Goal: Task Accomplishment & Management: Manage account settings

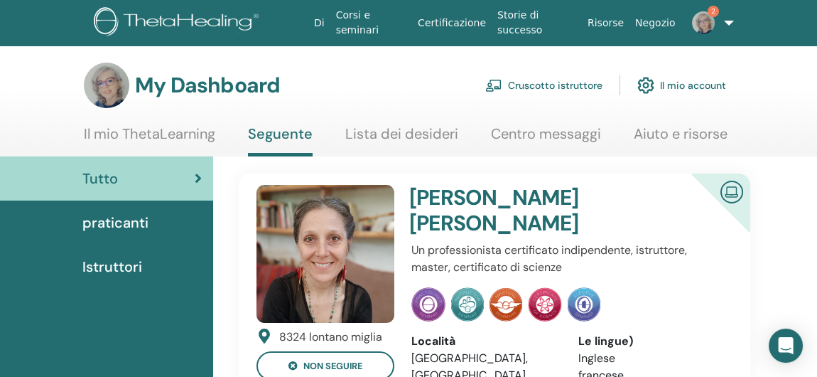
click at [551, 87] on link "Cruscotto istruttore" at bounding box center [543, 85] width 117 height 31
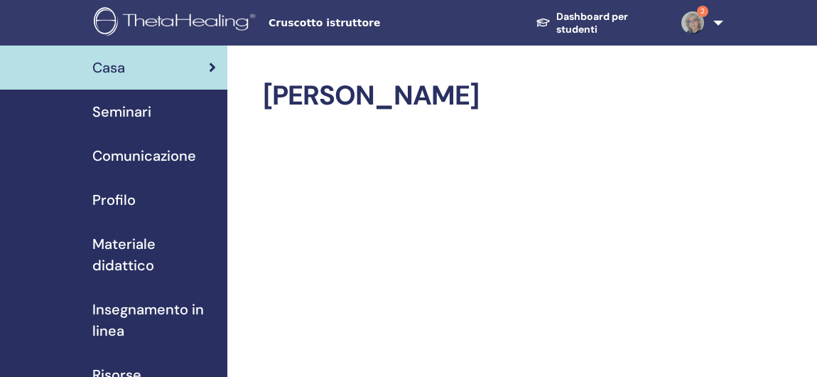
click at [718, 21] on link "2" at bounding box center [696, 22] width 53 height 45
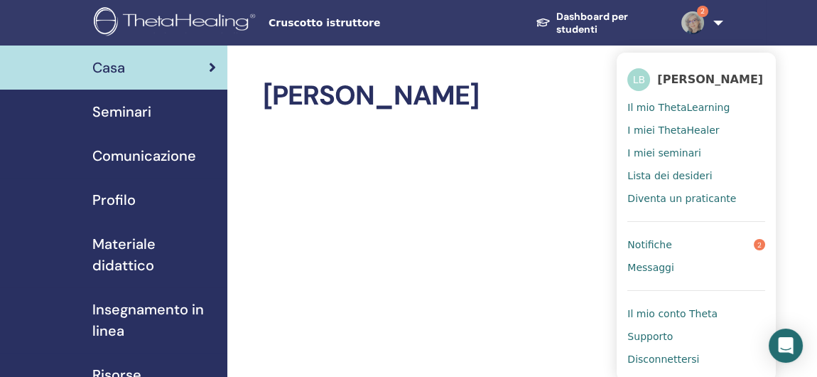
click at [658, 242] on span "Notifiche" at bounding box center [650, 244] width 44 height 13
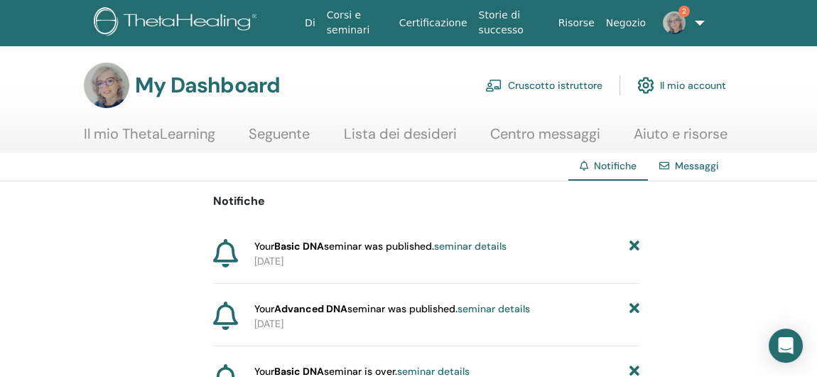
click at [553, 82] on link "Cruscotto istruttore" at bounding box center [543, 85] width 117 height 31
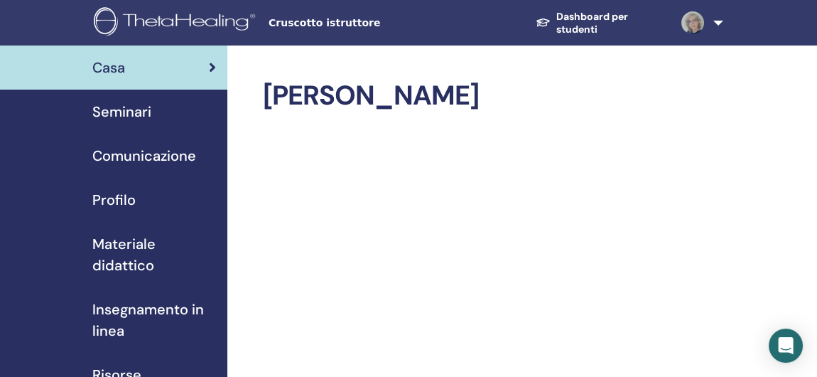
click at [137, 110] on span "Seminari" at bounding box center [121, 111] width 59 height 21
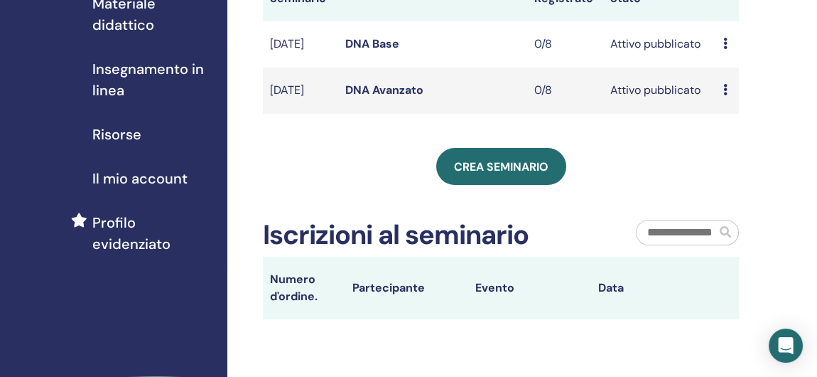
scroll to position [213, 0]
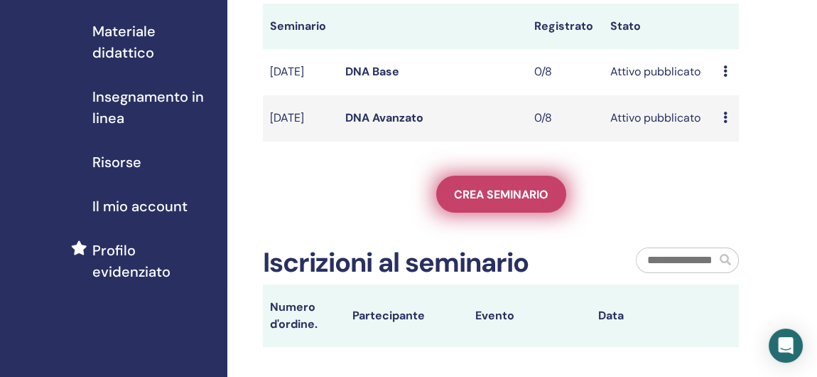
click at [497, 202] on span "Crea seminario" at bounding box center [501, 194] width 95 height 15
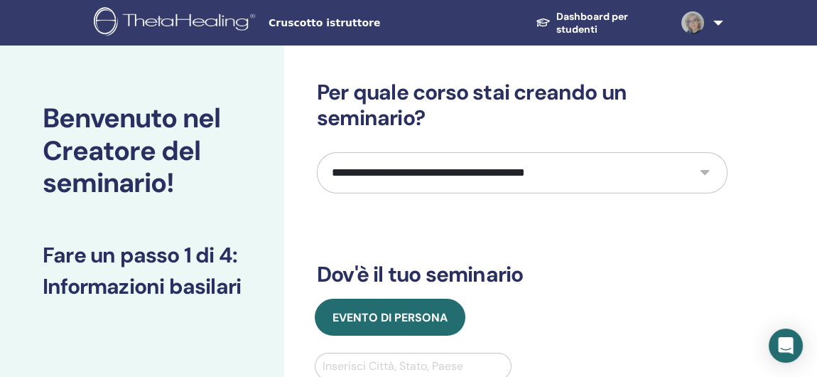
click at [704, 172] on select "**********" at bounding box center [522, 172] width 411 height 41
select select "**"
click at [317, 152] on select "**********" at bounding box center [522, 172] width 411 height 41
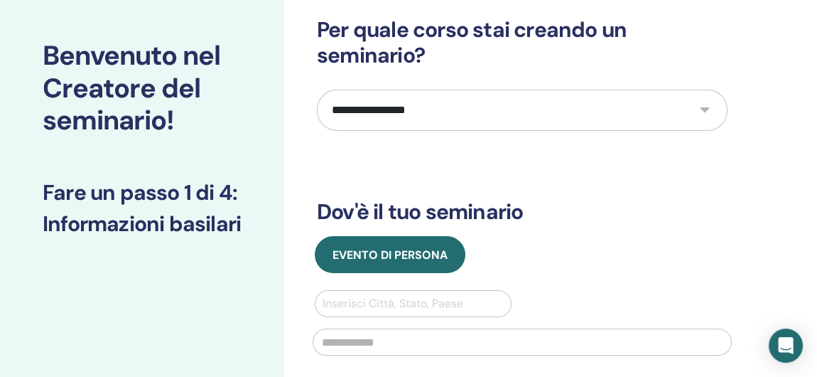
scroll to position [142, 0]
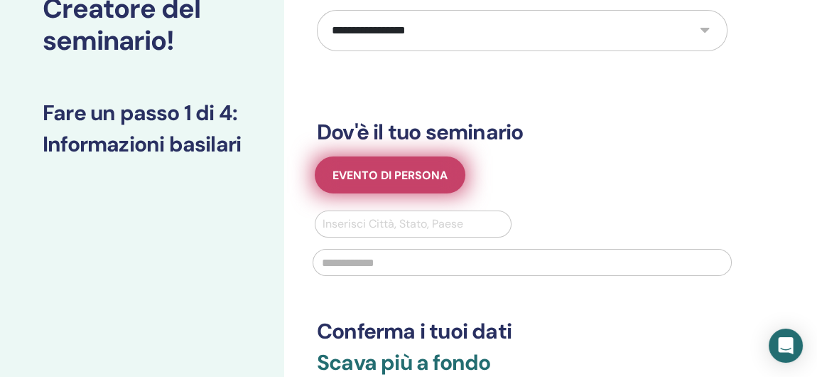
click at [407, 175] on span "Evento di persona" at bounding box center [390, 175] width 115 height 15
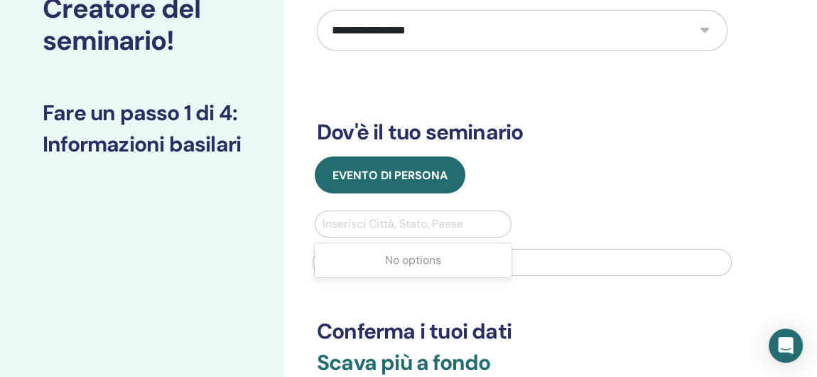
click at [394, 221] on div at bounding box center [413, 224] width 181 height 20
type input "**********"
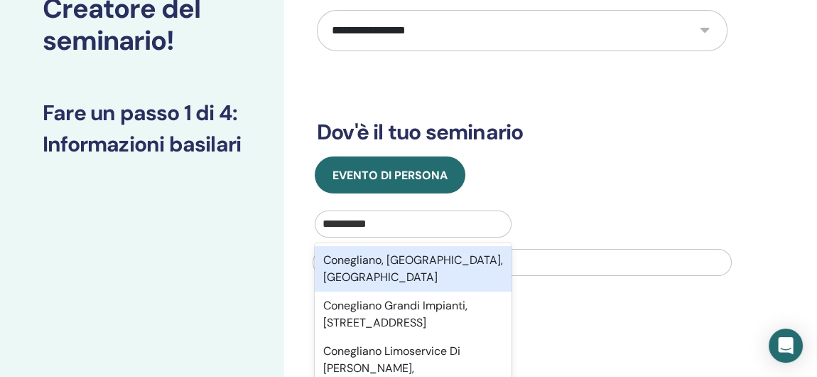
click at [360, 252] on div "Conegliano, Treviso, ITA" at bounding box center [413, 268] width 197 height 45
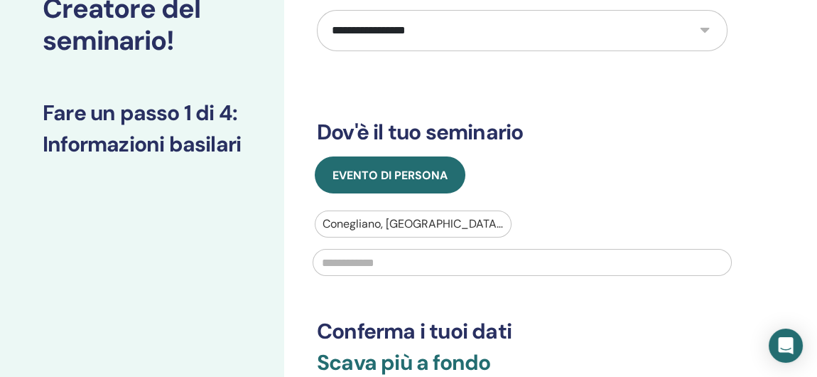
click at [360, 264] on input "text" at bounding box center [522, 262] width 419 height 27
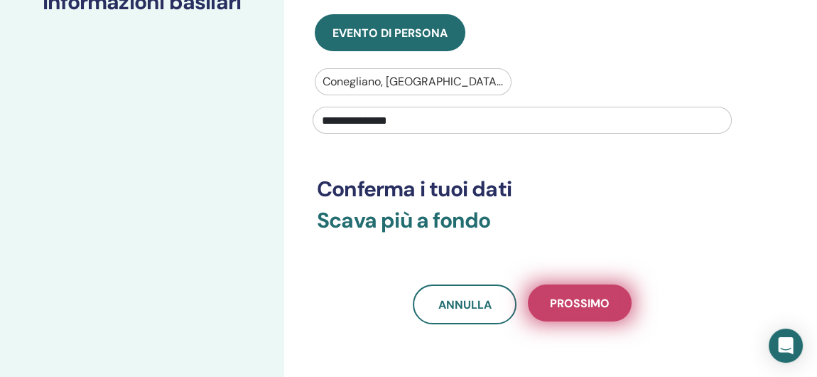
type input "**********"
click at [593, 301] on span "Prossimo" at bounding box center [580, 303] width 60 height 15
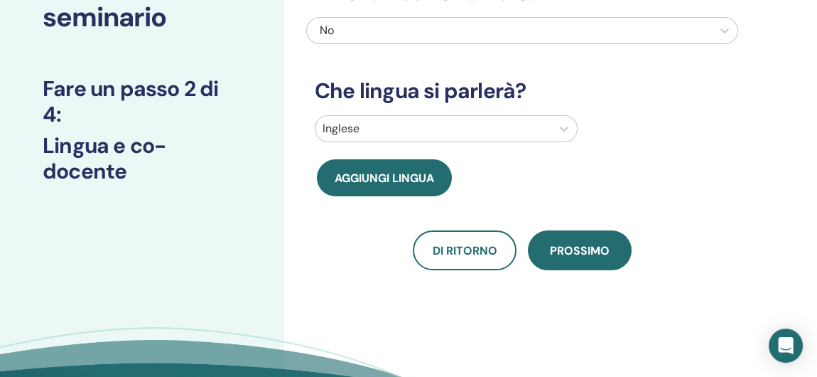
scroll to position [142, 0]
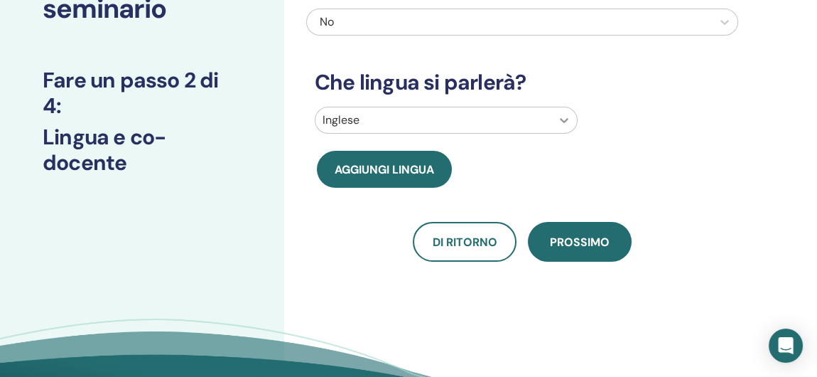
click at [557, 118] on div at bounding box center [565, 120] width 26 height 26
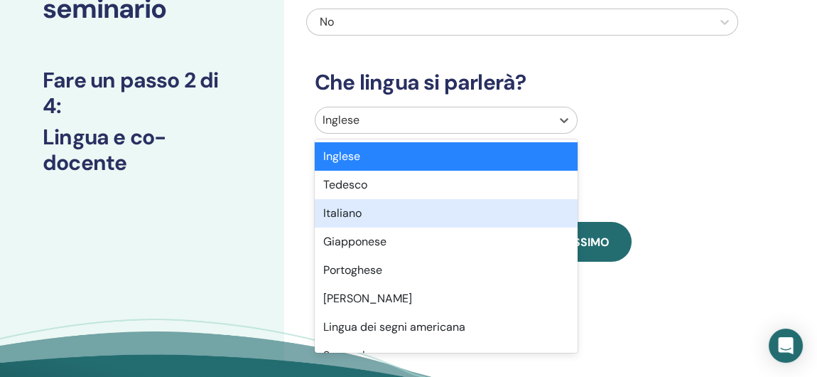
click at [449, 214] on div "Italiano" at bounding box center [446, 213] width 263 height 28
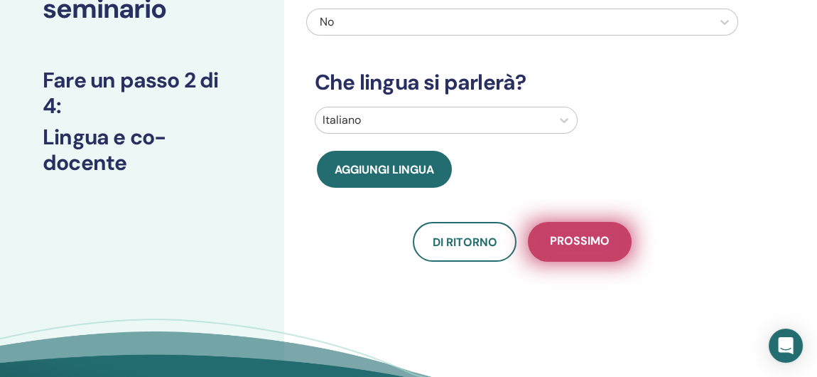
click at [586, 248] on span "Prossimo" at bounding box center [580, 242] width 60 height 18
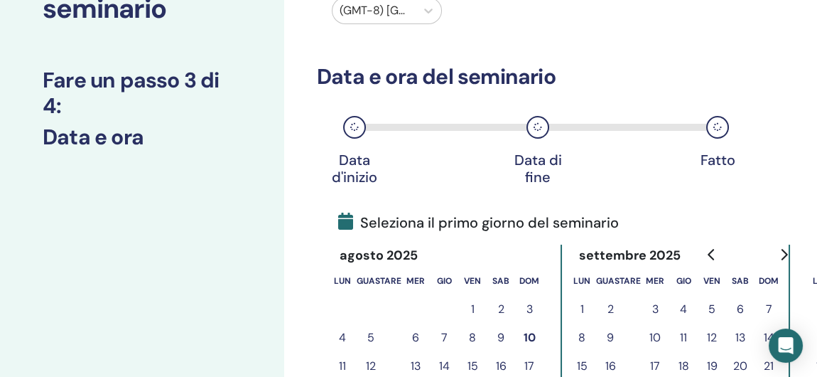
click at [778, 252] on icon "Vai al mese successivo" at bounding box center [783, 254] width 11 height 11
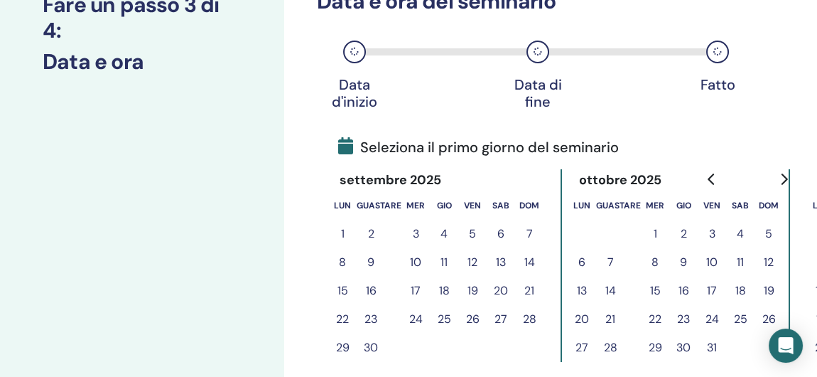
scroll to position [284, 0]
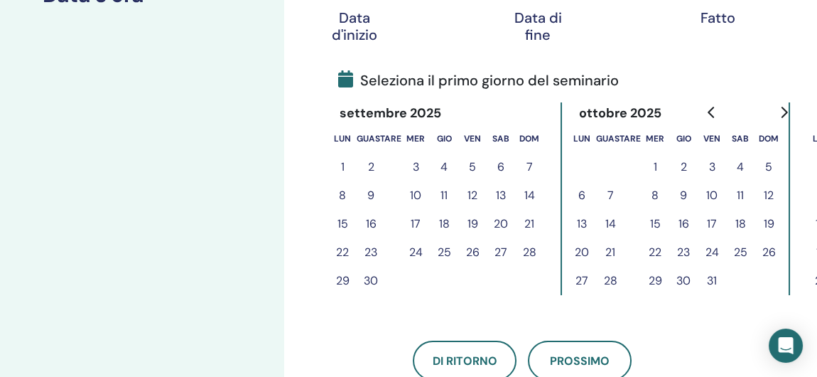
click at [739, 248] on button "25" at bounding box center [740, 252] width 28 height 28
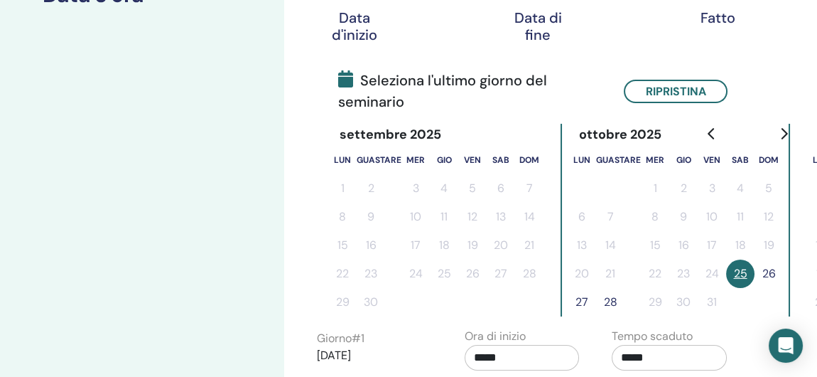
click at [771, 270] on button "26" at bounding box center [769, 273] width 28 height 28
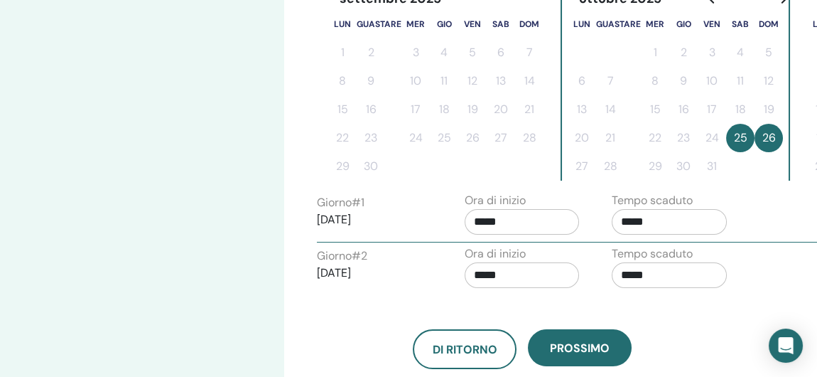
scroll to position [426, 0]
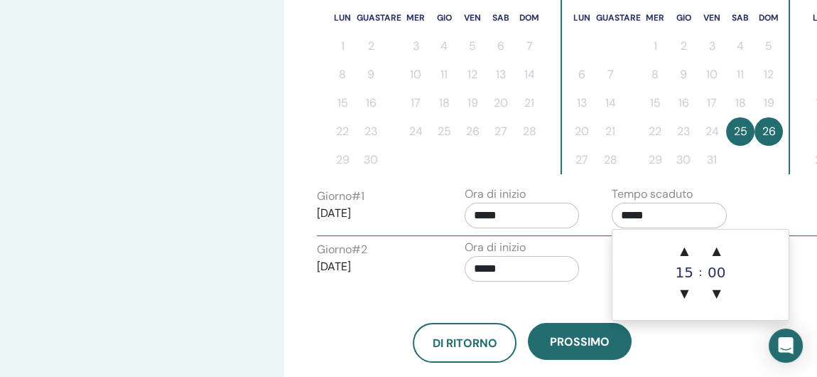
click at [653, 213] on input "*****" at bounding box center [669, 216] width 115 height 26
click at [687, 289] on span "▼" at bounding box center [684, 293] width 28 height 28
click at [686, 259] on span "▲" at bounding box center [684, 251] width 28 height 28
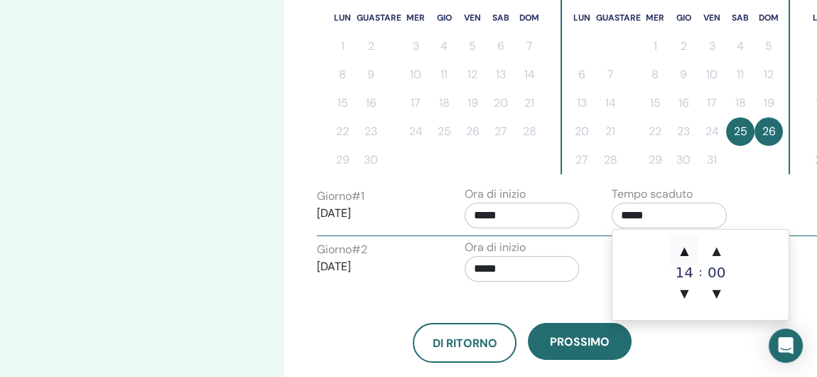
click at [686, 254] on span "▲" at bounding box center [684, 251] width 28 height 28
type input "*****"
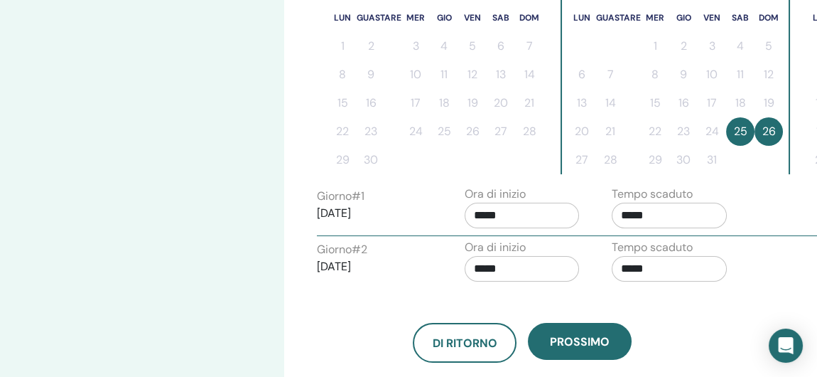
click at [754, 208] on div "Giorno # 1 2025/10/25 Ora di inizio ***** Tempo scaduto *****" at bounding box center [601, 211] width 590 height 50
click at [643, 270] on input "*****" at bounding box center [669, 269] width 115 height 26
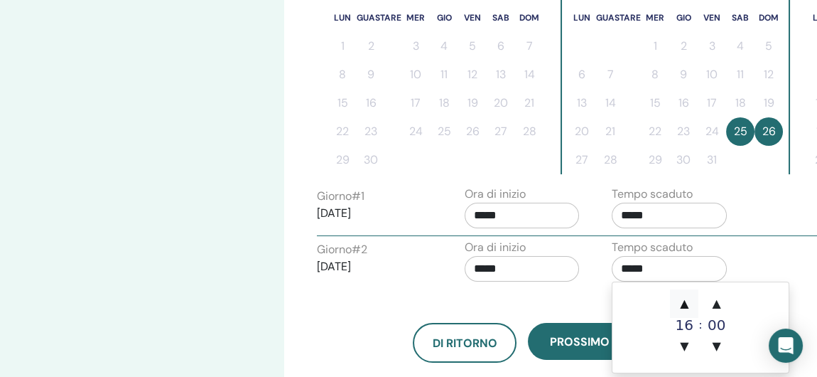
click at [684, 299] on span "▲" at bounding box center [684, 303] width 28 height 28
type input "*****"
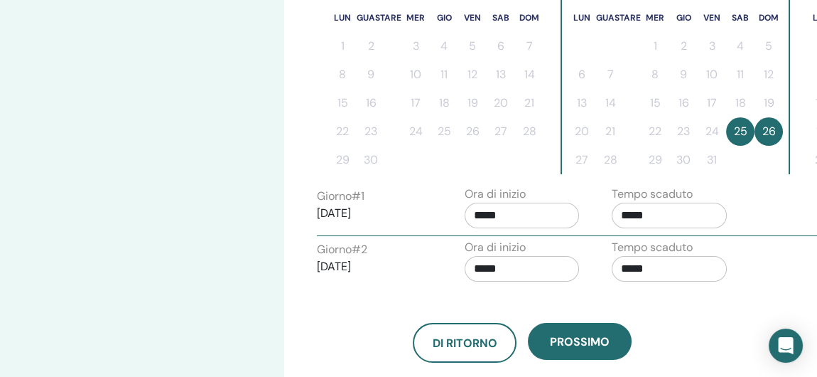
click at [758, 255] on div "Giorno # 2 2025/10/26 Ora di inizio ***** Tempo scaduto *****" at bounding box center [601, 264] width 590 height 50
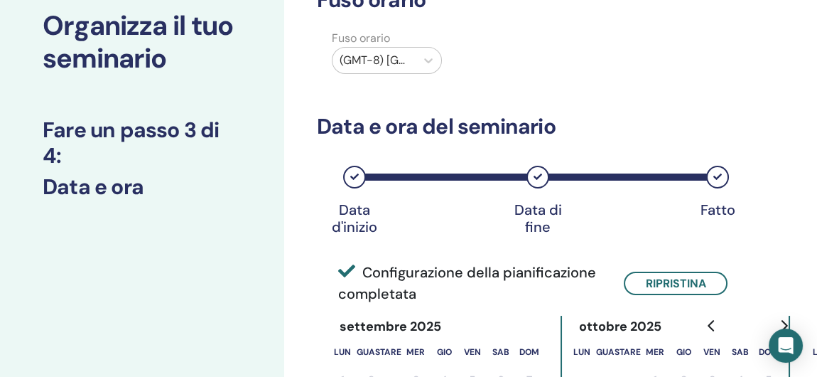
scroll to position [71, 0]
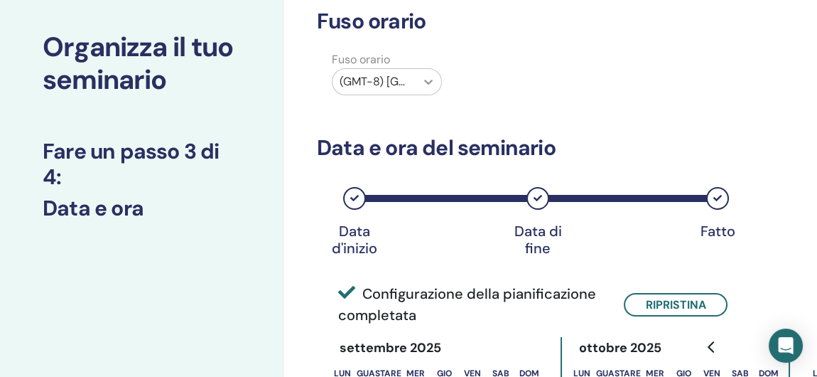
click at [431, 83] on icon at bounding box center [429, 82] width 14 height 14
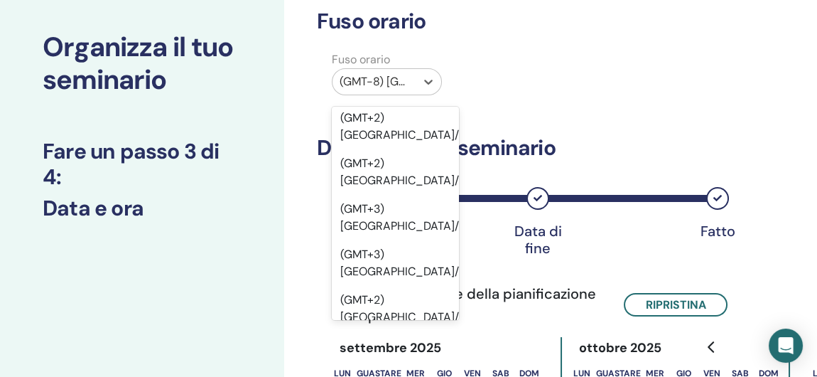
scroll to position [22365, 0]
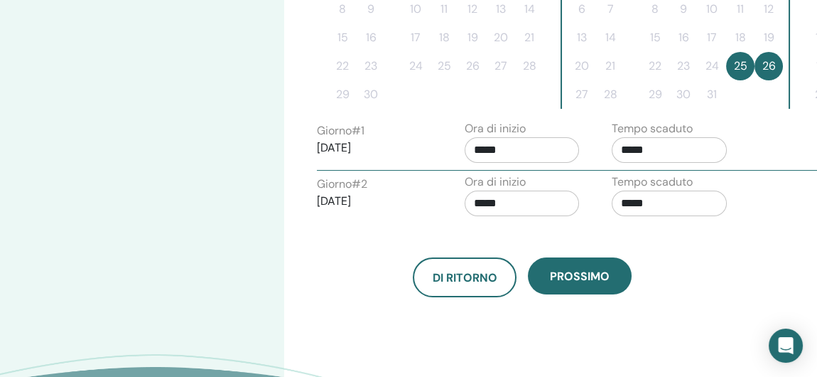
scroll to position [497, 0]
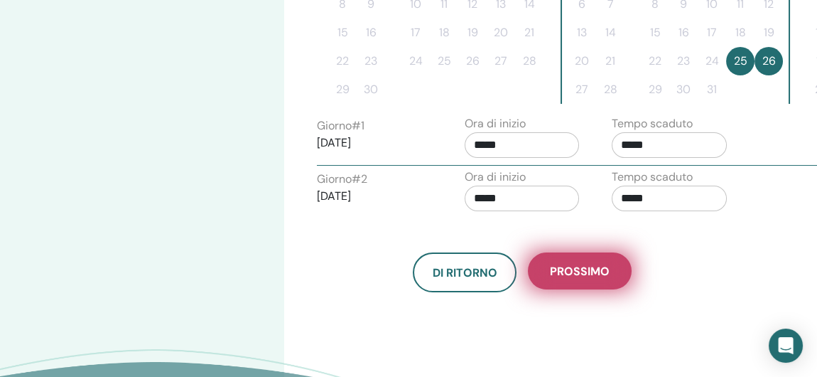
click at [586, 264] on span "Prossimo" at bounding box center [580, 271] width 60 height 15
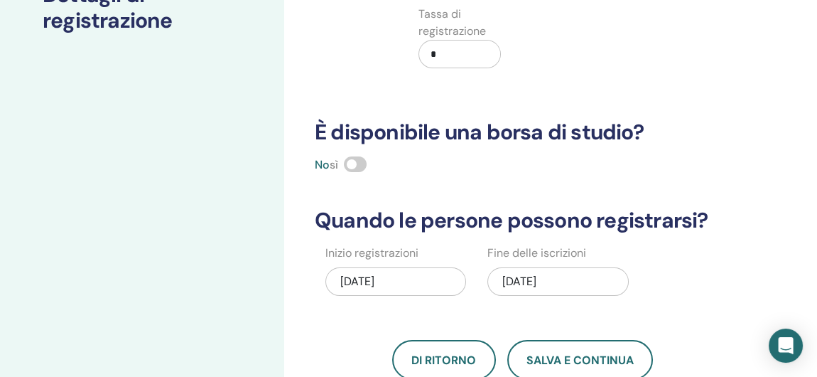
scroll to position [71, 0]
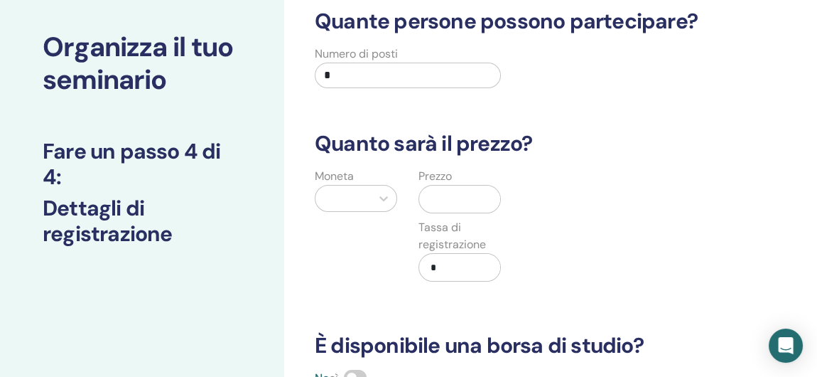
click at [338, 73] on input "*" at bounding box center [408, 76] width 186 height 26
type input "*"
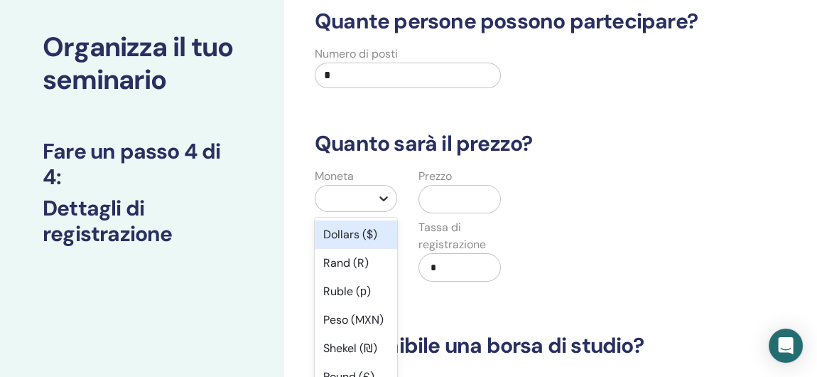
click at [383, 195] on icon at bounding box center [384, 198] width 14 height 14
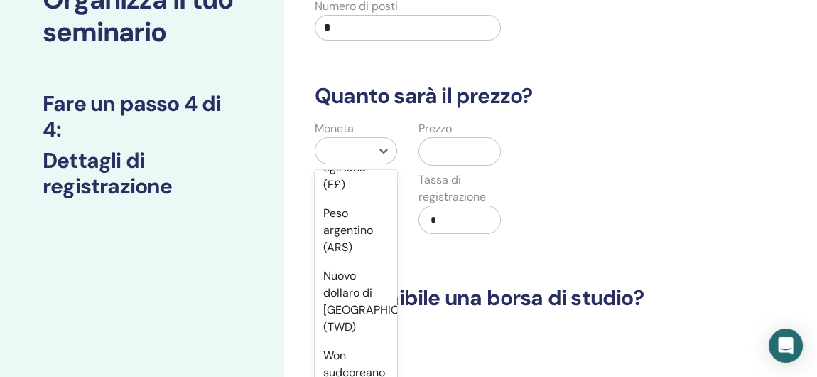
scroll to position [1777, 0]
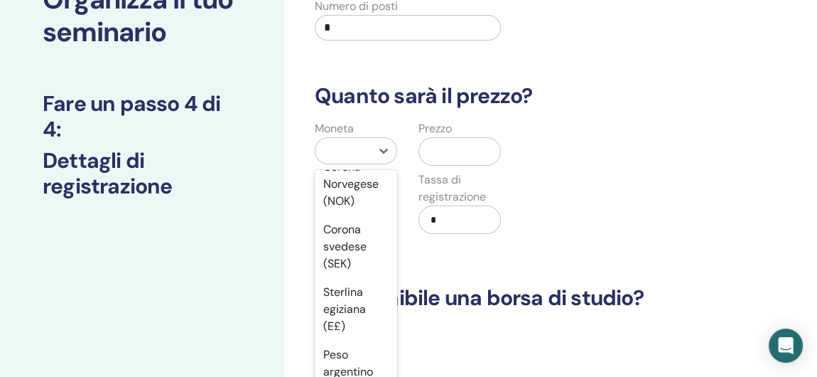
click at [338, 90] on div "Euro (€)" at bounding box center [356, 76] width 82 height 28
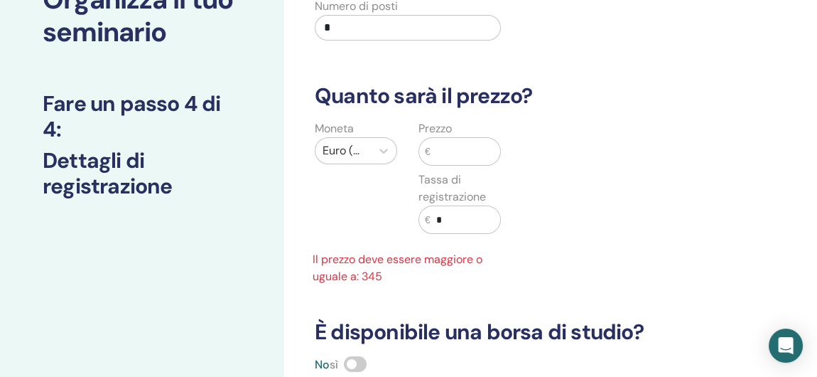
click at [453, 148] on input "text" at bounding box center [466, 151] width 70 height 27
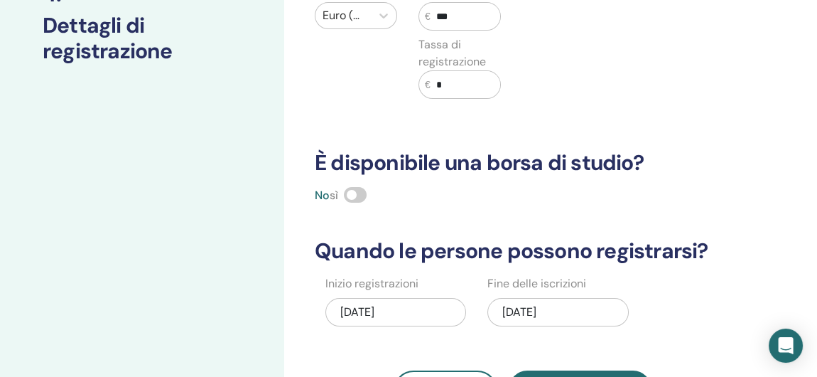
scroll to position [262, 0]
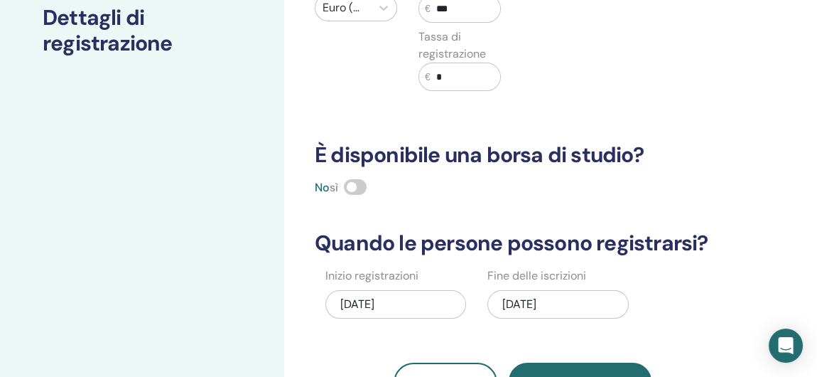
type input "***"
click at [374, 301] on div "08/10/2025" at bounding box center [396, 304] width 141 height 28
click at [571, 299] on div "10/26/2025" at bounding box center [558, 304] width 141 height 28
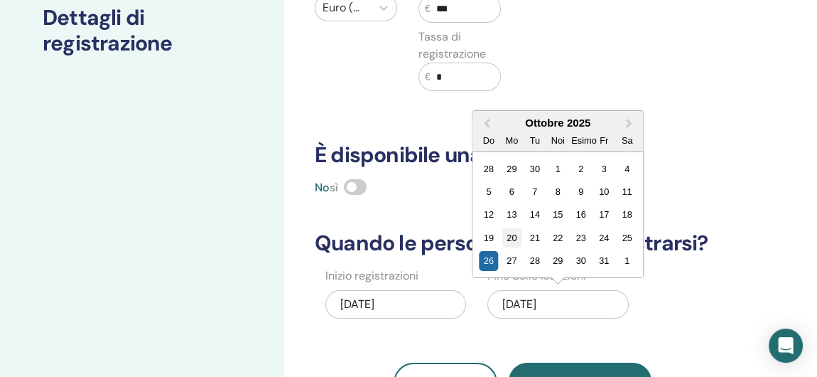
click at [510, 236] on div "20" at bounding box center [512, 237] width 19 height 19
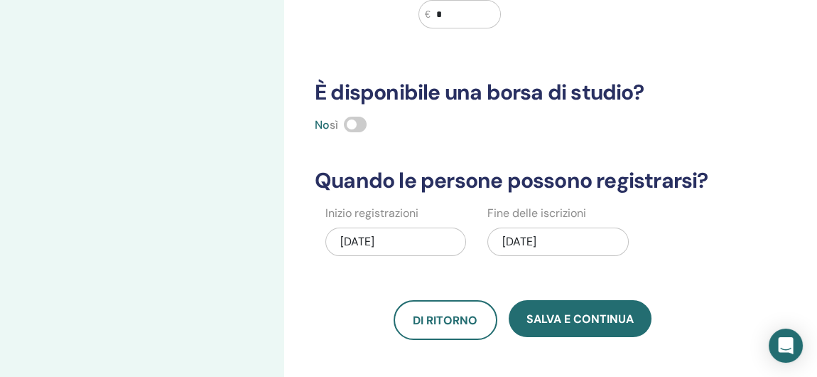
scroll to position [355, 0]
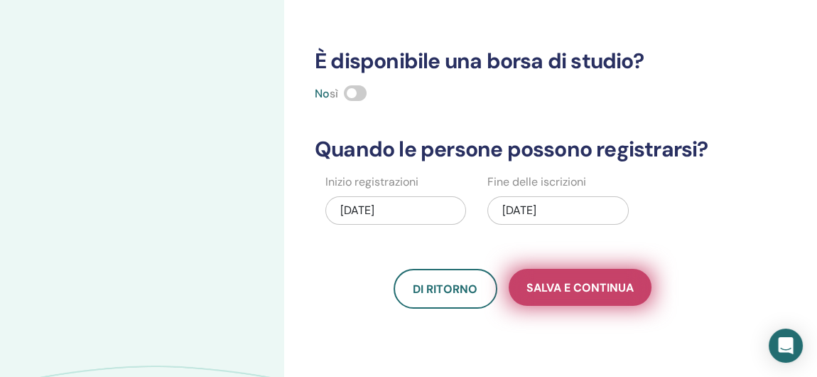
click at [591, 289] on span "Salva e continua" at bounding box center [580, 287] width 107 height 15
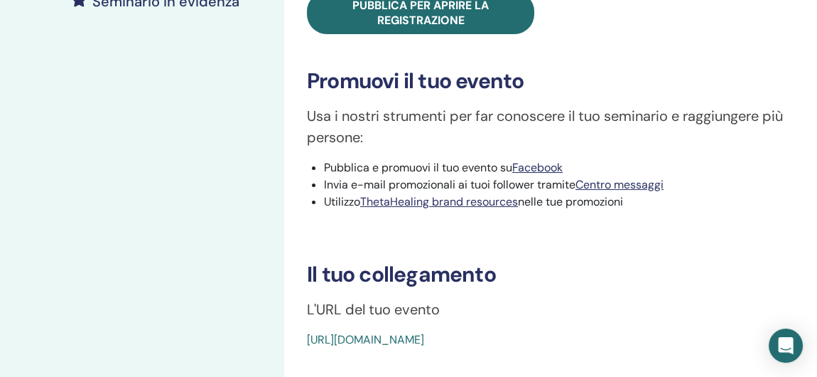
scroll to position [497, 0]
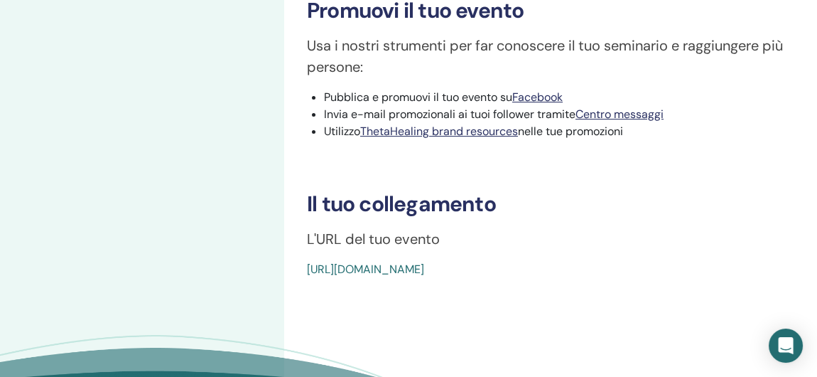
drag, startPoint x: 628, startPoint y: 244, endPoint x: 299, endPoint y: 243, distance: 328.4
drag, startPoint x: 299, startPoint y: 243, endPoint x: 350, endPoint y: 252, distance: 51.3
drag, startPoint x: 350, startPoint y: 252, endPoint x: 479, endPoint y: 287, distance: 134.0
click at [479, 287] on div "Scava più a fondo Tipo di evento Di persona Stato dell'evento Non pubblicato Is…" at bounding box center [568, 13] width 569 height 928
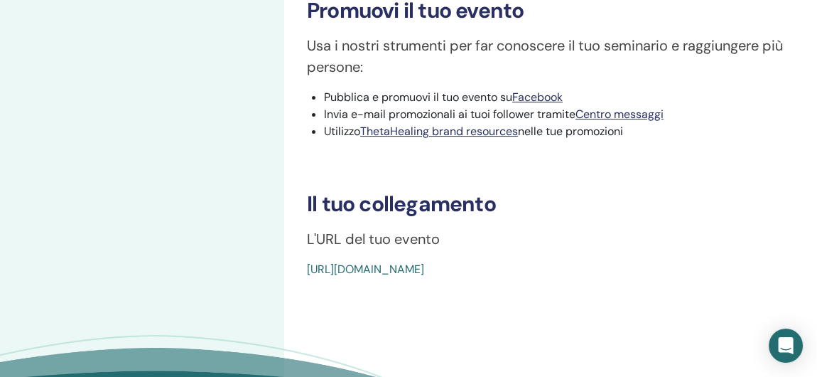
copy link "https://www.thetahealing.com/seminar-374514-details.html"
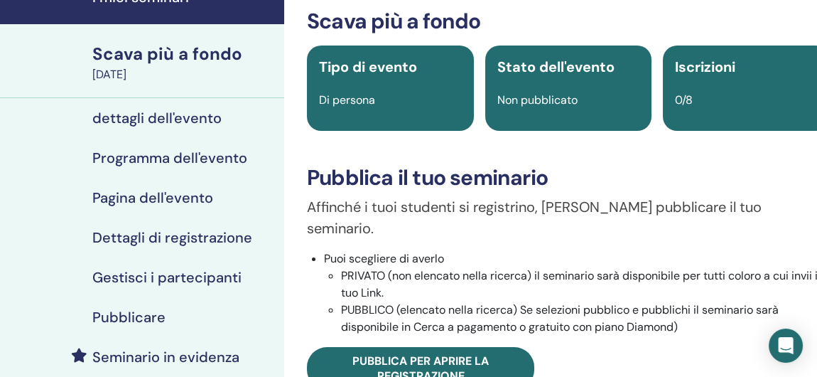
scroll to position [0, 0]
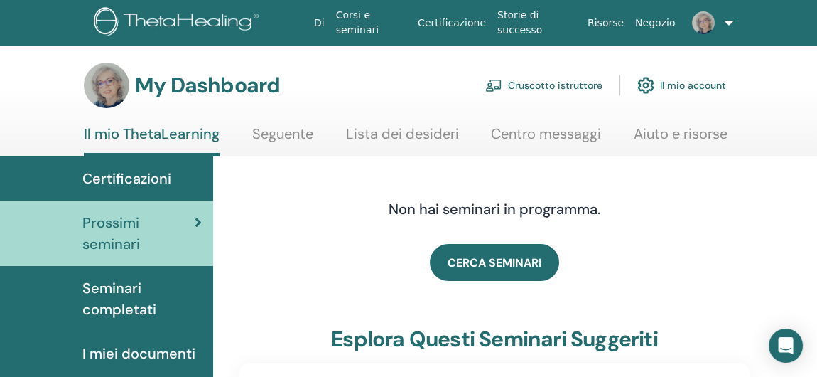
click at [584, 84] on link "Cruscotto istruttore" at bounding box center [543, 85] width 117 height 31
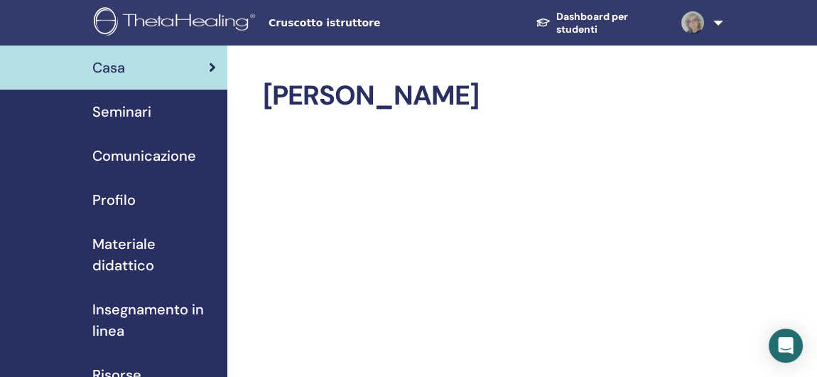
click at [141, 113] on span "Seminari" at bounding box center [121, 111] width 59 height 21
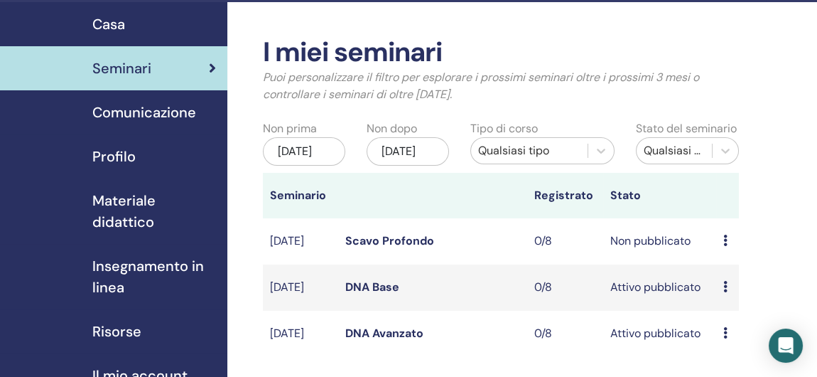
scroll to position [71, 0]
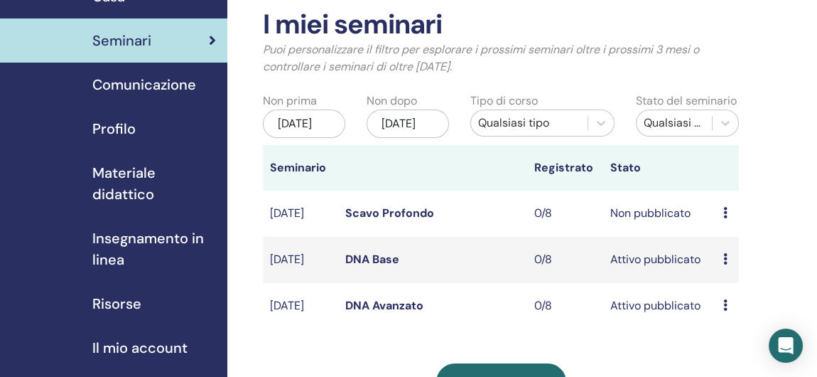
click at [727, 218] on icon at bounding box center [726, 212] width 4 height 11
click at [733, 239] on link "Anteprima" at bounding box center [741, 236] width 55 height 15
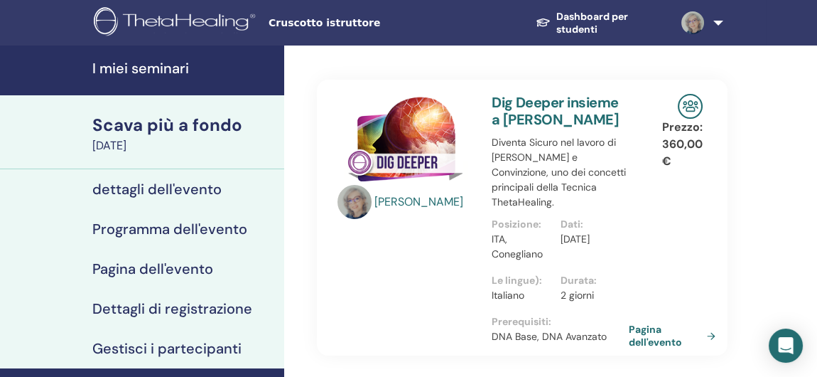
scroll to position [71, 0]
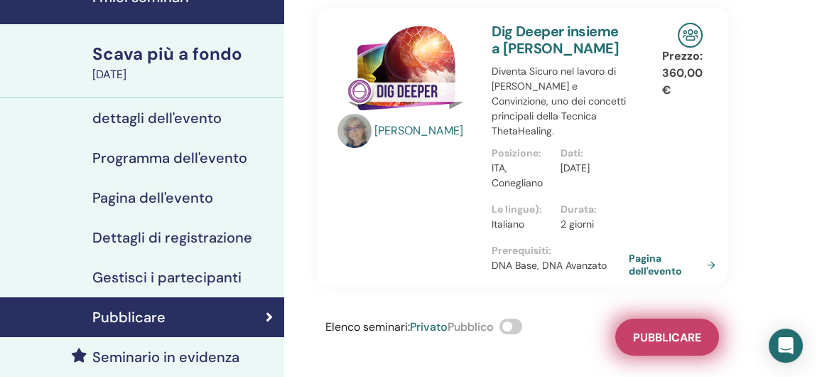
click at [648, 330] on span "Pubblicare" at bounding box center [667, 337] width 68 height 15
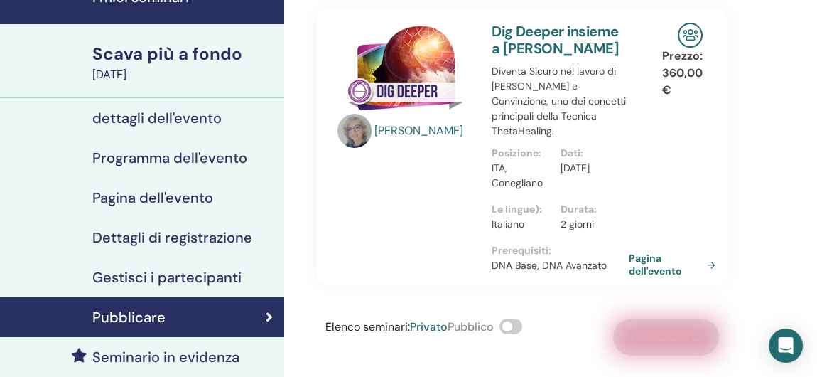
click at [184, 113] on h4 "dettagli dell'evento" at bounding box center [156, 117] width 129 height 17
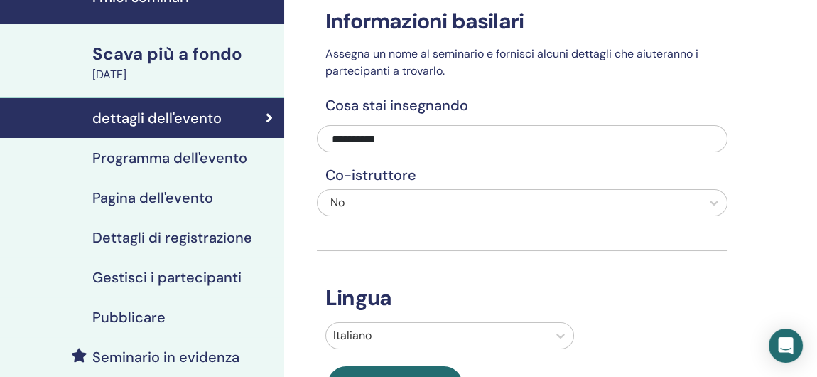
scroll to position [71, 0]
click at [168, 159] on h4 "Programma dell'evento" at bounding box center [169, 157] width 155 height 17
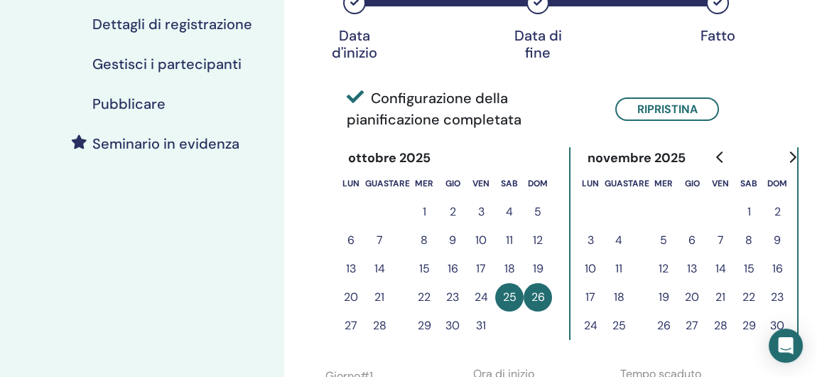
scroll to position [71, 0]
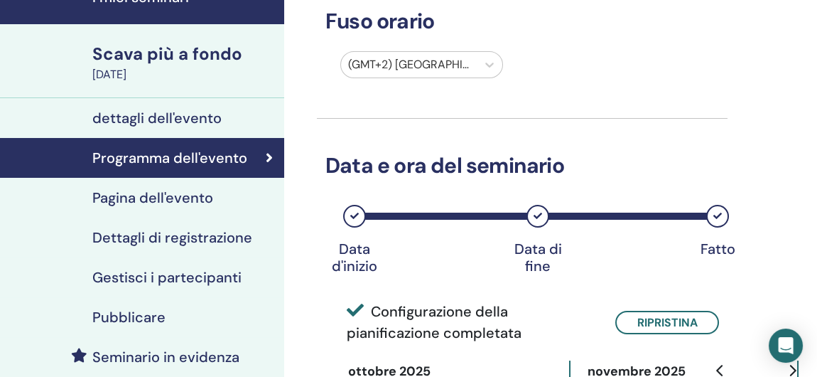
click at [155, 196] on h4 "Pagina dell'evento" at bounding box center [152, 197] width 121 height 17
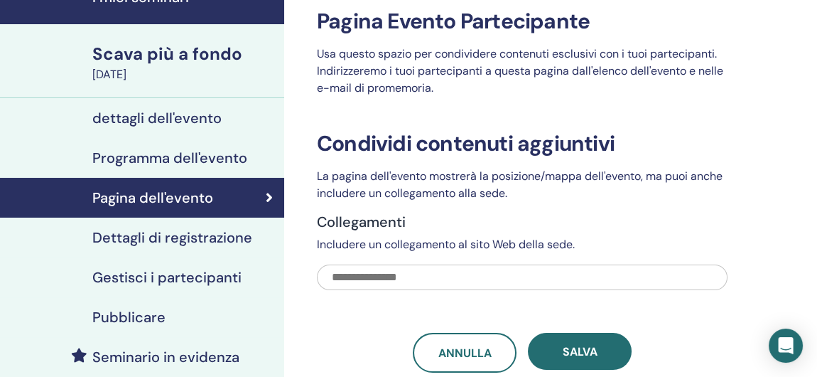
click at [184, 235] on h4 "Dettagli di registrazione" at bounding box center [172, 237] width 160 height 17
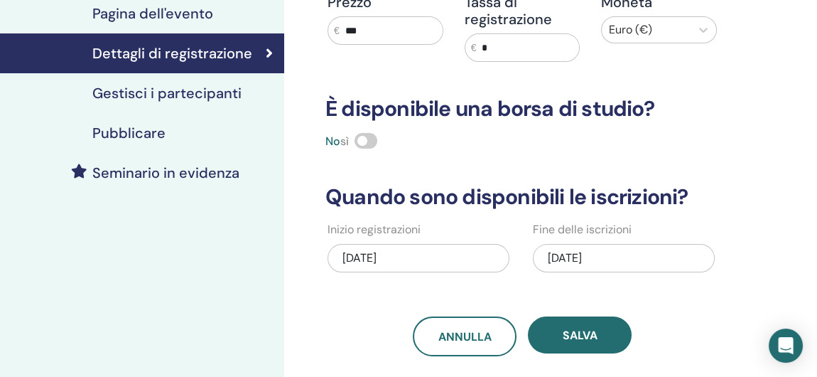
scroll to position [284, 0]
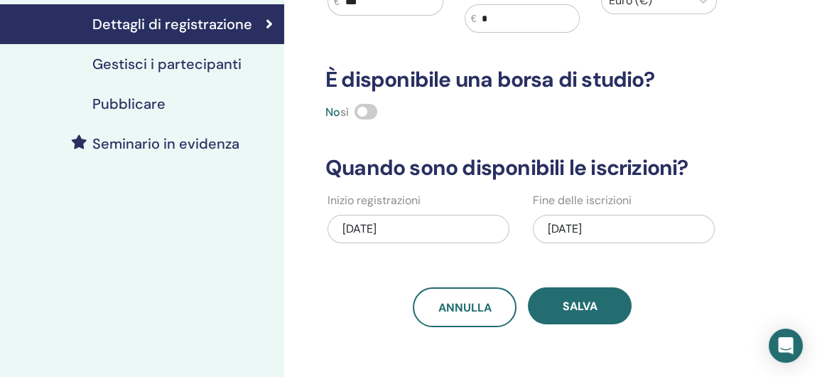
click at [173, 61] on h4 "Gestisci i partecipanti" at bounding box center [166, 63] width 149 height 17
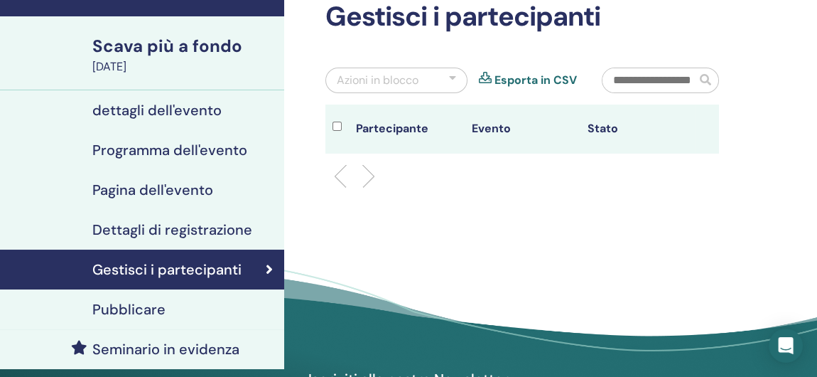
scroll to position [142, 0]
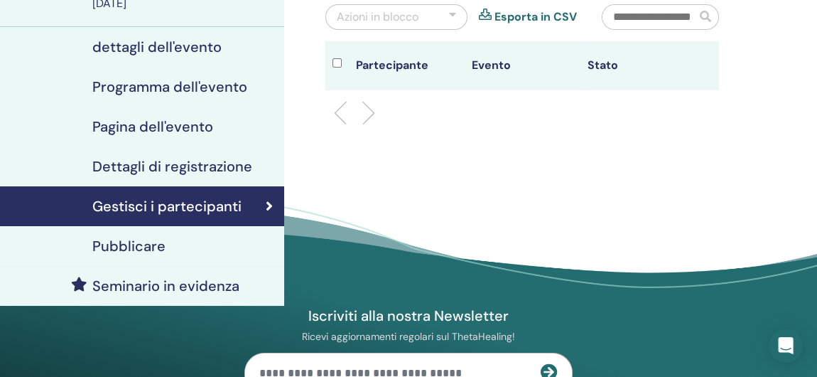
click at [144, 245] on h4 "Pubblicare" at bounding box center [128, 245] width 73 height 17
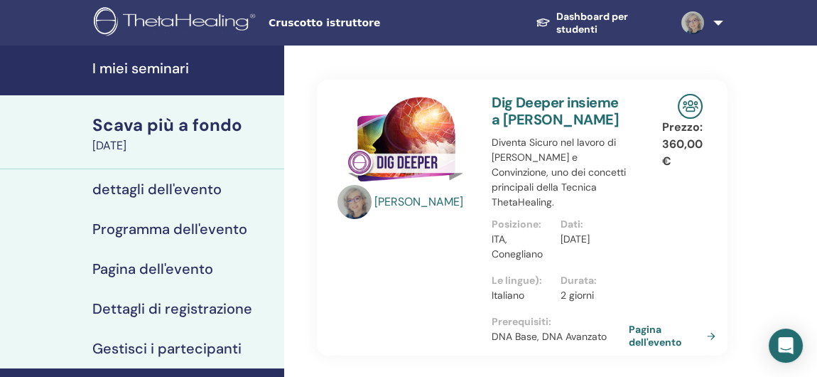
click at [146, 70] on h4 "I miei seminari" at bounding box center [183, 68] width 183 height 17
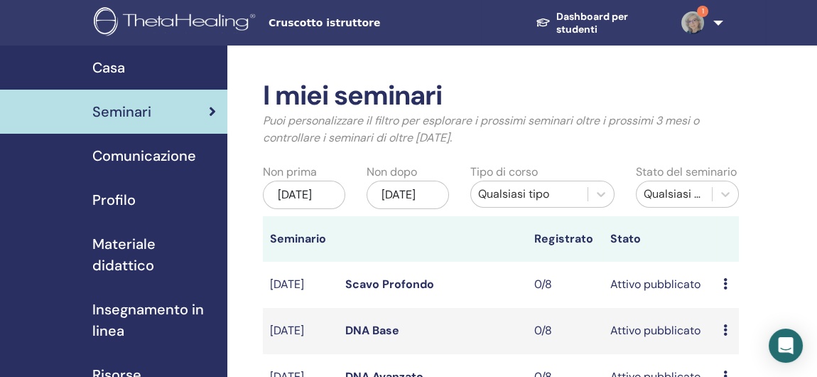
scroll to position [142, 0]
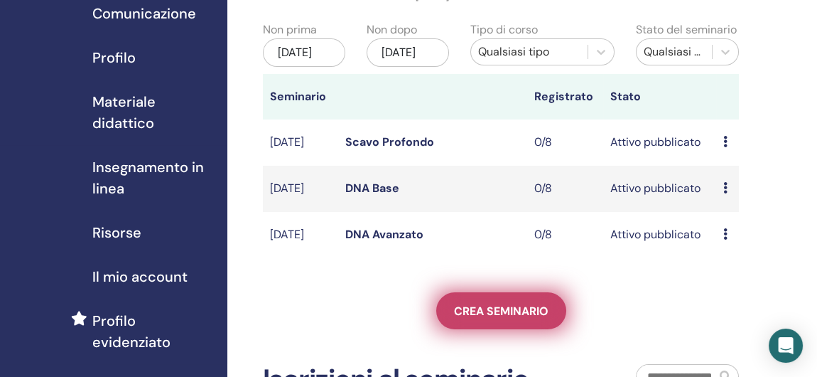
click at [480, 318] on span "Crea seminario" at bounding box center [501, 311] width 95 height 15
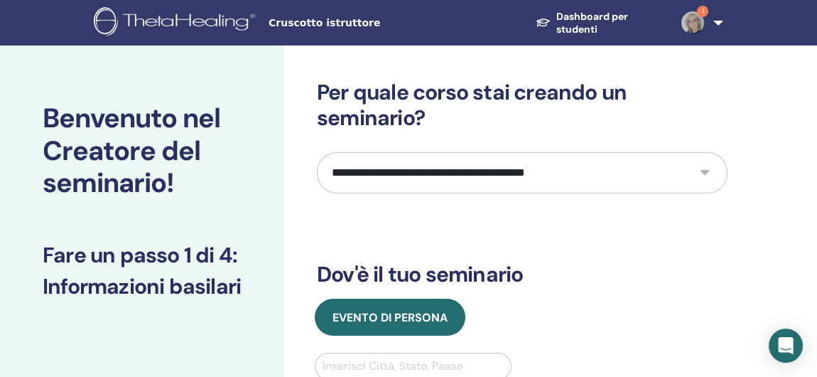
click at [704, 173] on select "**********" at bounding box center [522, 172] width 411 height 41
select select "*"
click at [317, 152] on select "**********" at bounding box center [522, 172] width 411 height 41
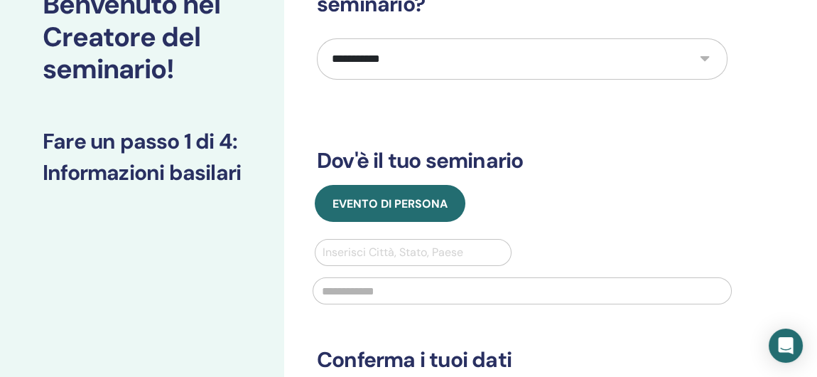
scroll to position [142, 0]
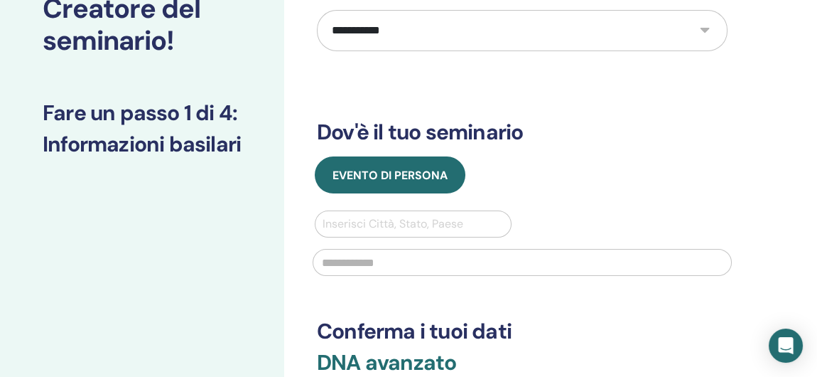
click at [430, 219] on div at bounding box center [413, 224] width 181 height 20
type input "**********"
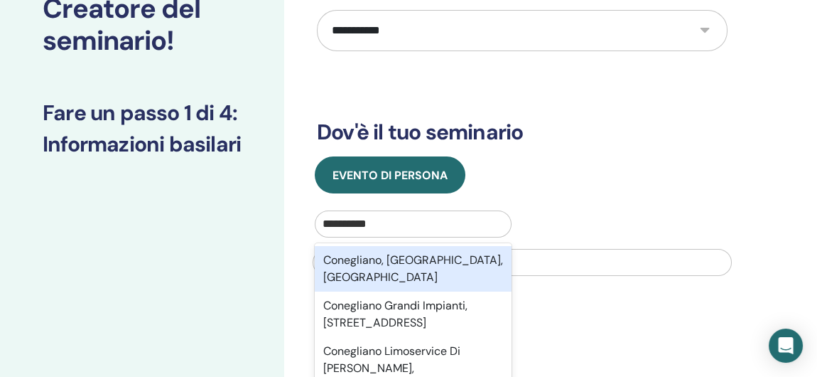
click at [399, 269] on div "Conegliano, Treviso, ITA" at bounding box center [413, 268] width 197 height 45
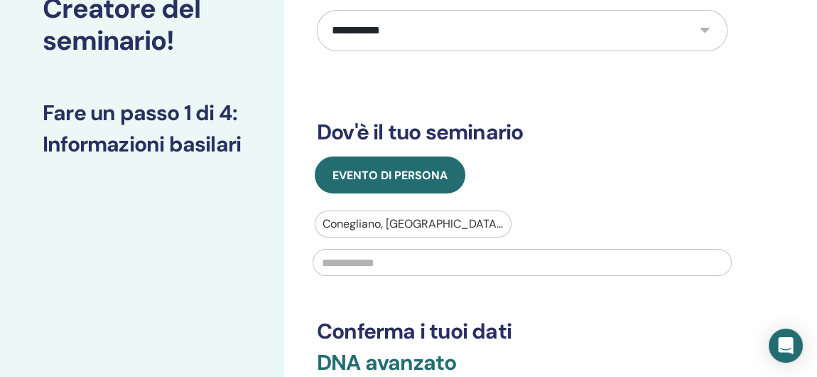
click at [395, 262] on input "text" at bounding box center [522, 262] width 419 height 27
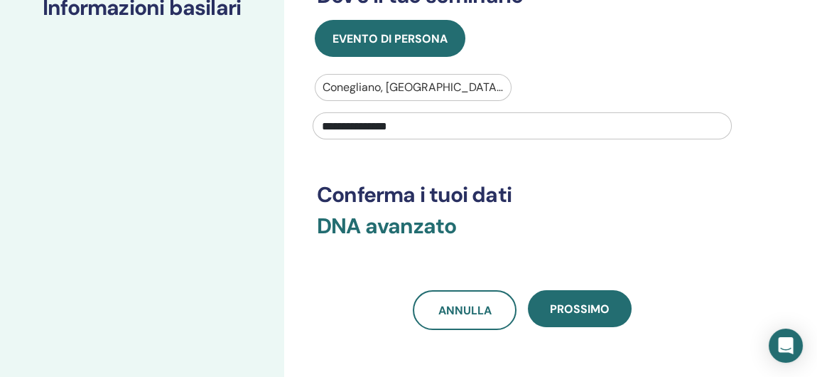
scroll to position [284, 0]
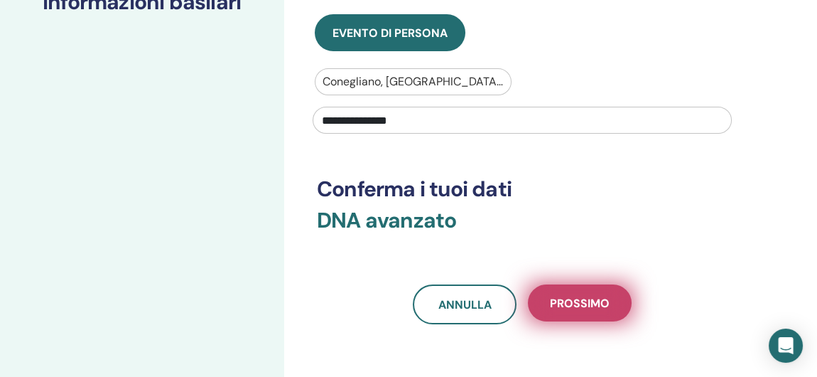
type input "**********"
click at [572, 297] on span "Prossimo" at bounding box center [580, 303] width 60 height 15
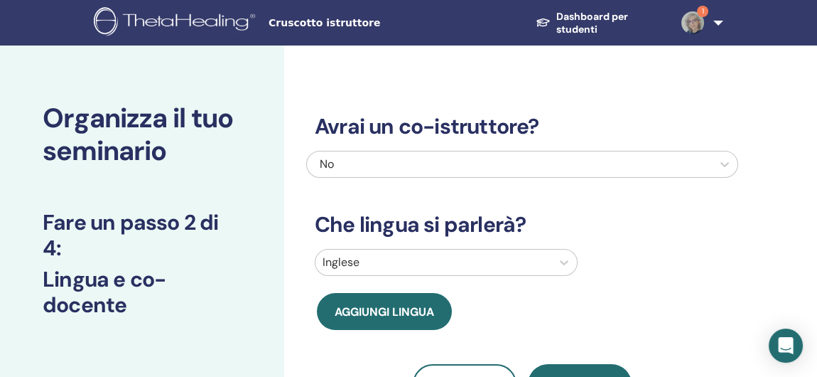
scroll to position [0, 0]
click at [568, 261] on div "Inglese" at bounding box center [522, 265] width 432 height 33
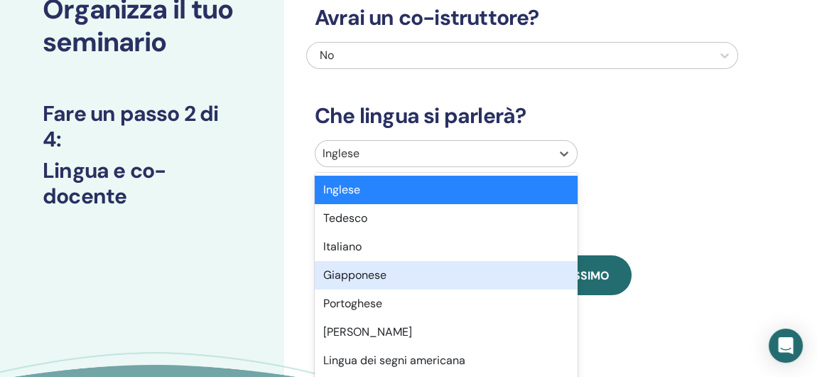
scroll to position [112, 0]
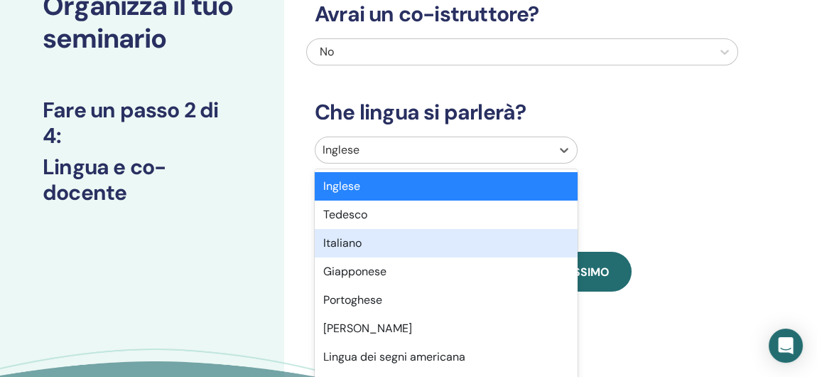
click at [545, 246] on div "Italiano" at bounding box center [446, 243] width 263 height 28
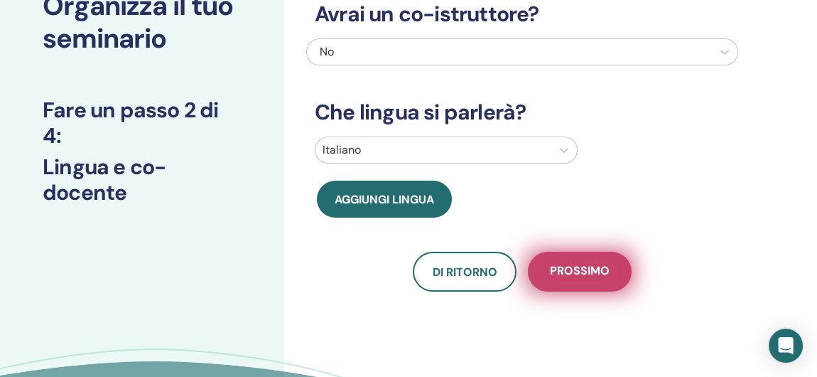
click at [579, 276] on span "Prossimo" at bounding box center [580, 272] width 60 height 18
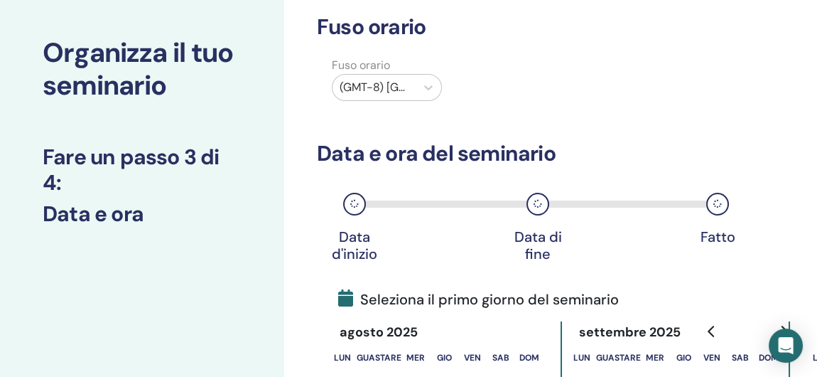
scroll to position [0, 0]
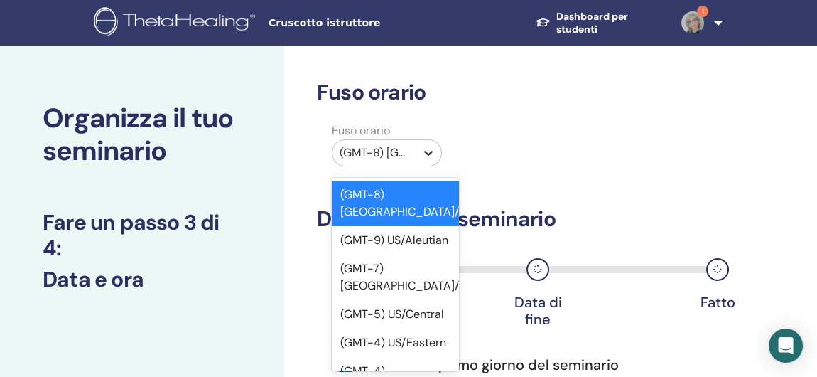
click at [431, 150] on icon at bounding box center [429, 153] width 14 height 14
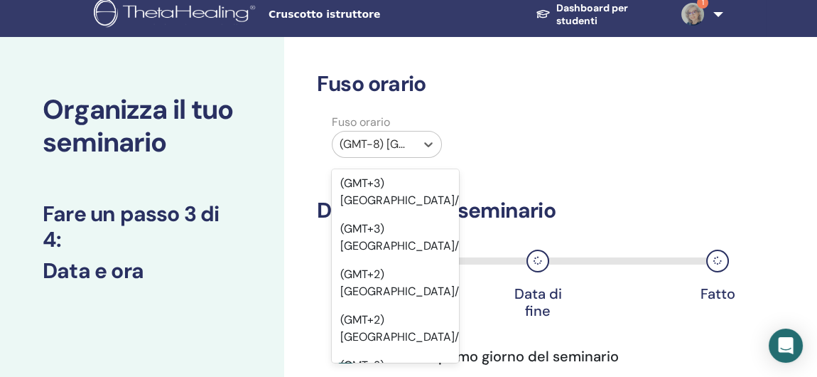
scroll to position [22338, 0]
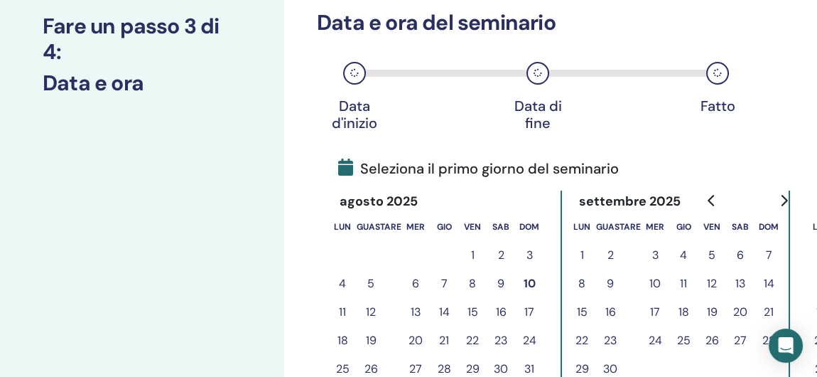
scroll to position [222, 0]
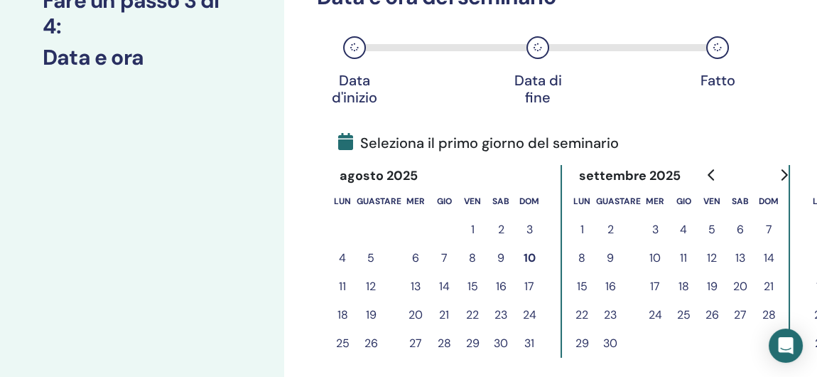
click at [783, 170] on icon "Vai al mese successivo" at bounding box center [783, 174] width 11 height 11
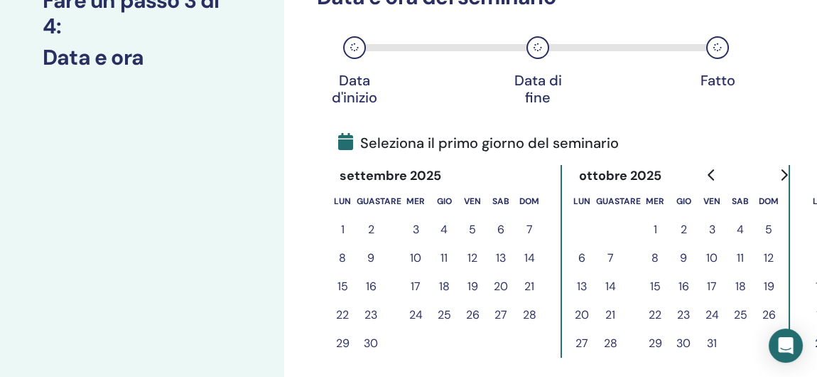
click at [714, 340] on button "31" at bounding box center [712, 343] width 28 height 28
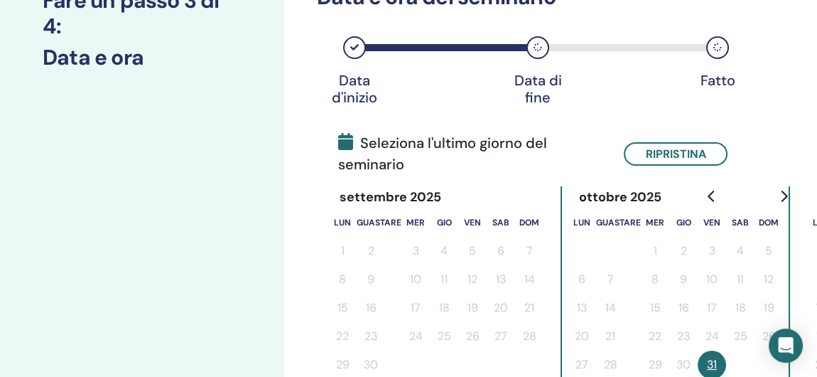
click at [780, 195] on icon "Vai al mese successivo" at bounding box center [783, 195] width 11 height 11
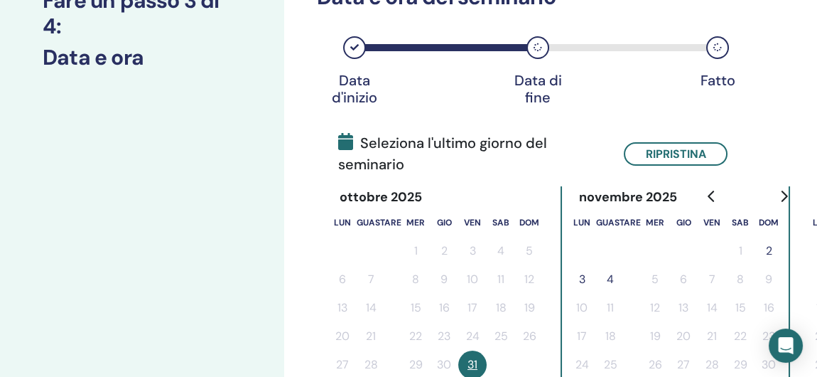
click at [767, 249] on button "2" at bounding box center [769, 251] width 28 height 28
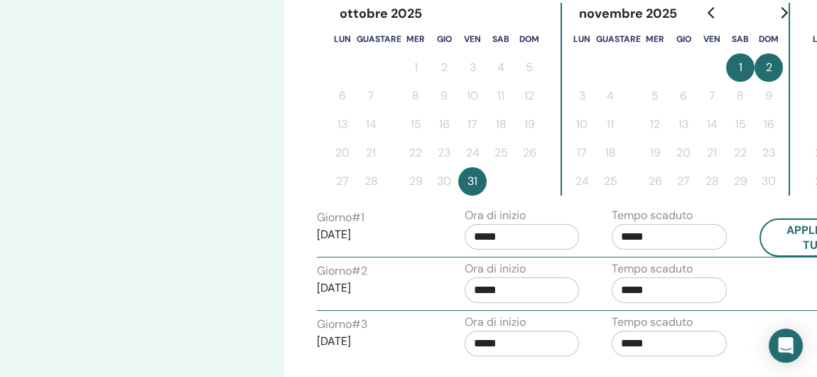
scroll to position [435, 0]
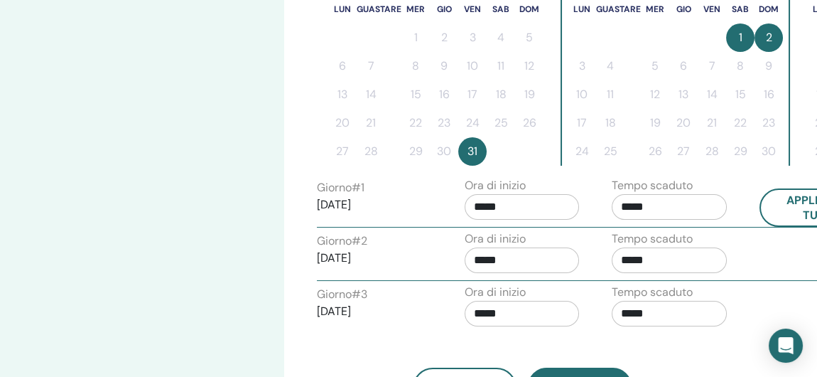
click at [485, 205] on input "*****" at bounding box center [522, 207] width 115 height 26
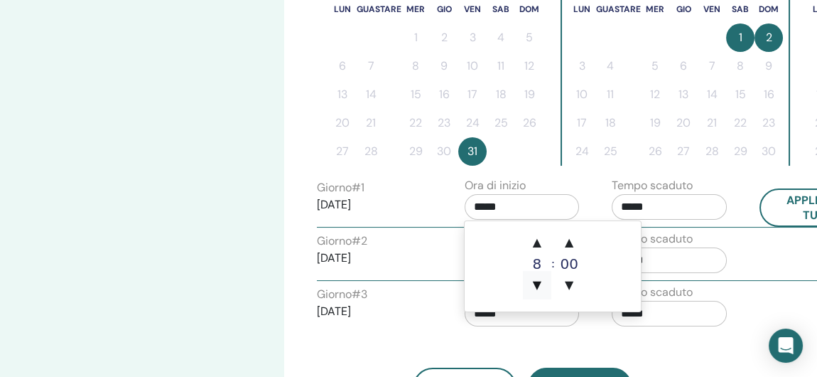
click at [540, 281] on span "▼" at bounding box center [537, 285] width 28 height 28
click at [539, 245] on span "▲" at bounding box center [537, 242] width 28 height 28
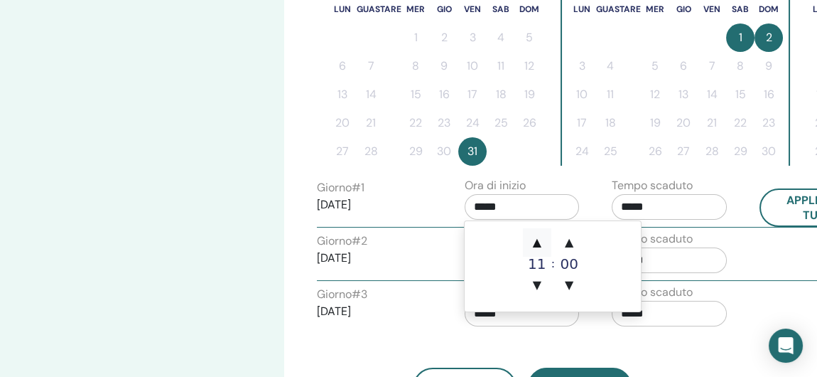
click at [539, 245] on span "▲" at bounding box center [537, 242] width 28 height 28
click at [540, 244] on span "▲" at bounding box center [537, 242] width 28 height 28
click at [540, 243] on span "▲" at bounding box center [537, 242] width 28 height 28
click at [571, 242] on span "▲" at bounding box center [569, 242] width 28 height 28
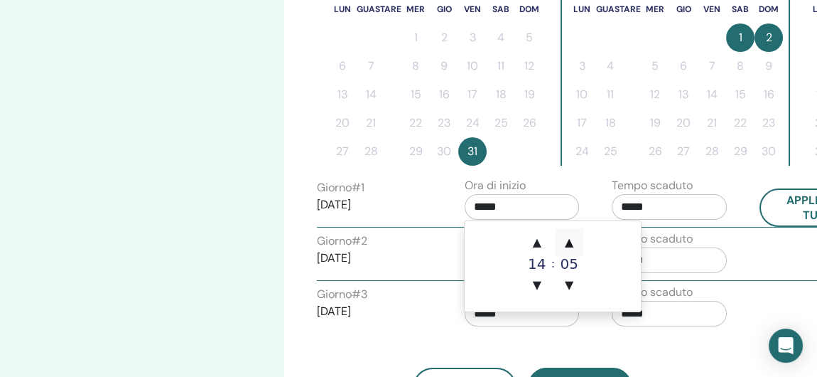
click at [571, 242] on span "▲" at bounding box center [569, 242] width 28 height 28
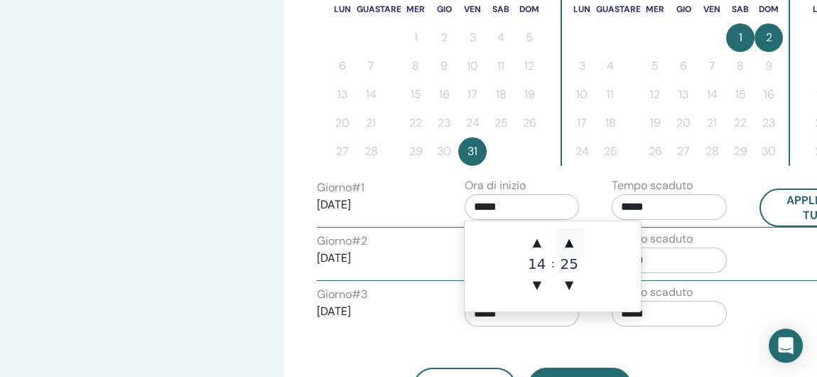
type input "*****"
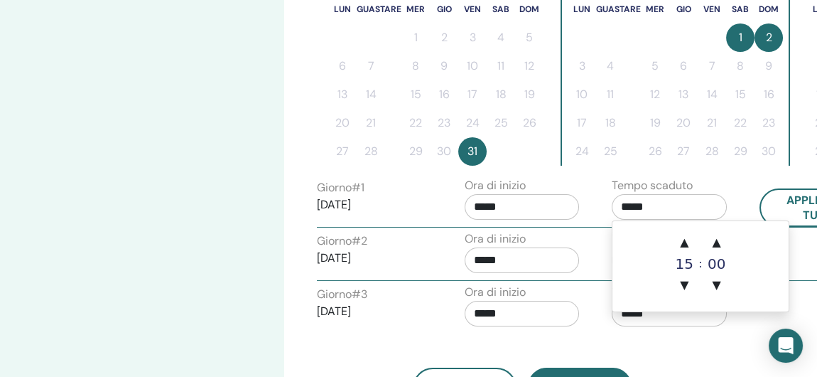
click at [657, 208] on input "*****" at bounding box center [669, 207] width 115 height 26
click at [684, 240] on span "▲" at bounding box center [684, 242] width 28 height 28
click at [684, 239] on span "▲" at bounding box center [684, 242] width 28 height 28
click at [686, 237] on span "▲" at bounding box center [684, 242] width 28 height 28
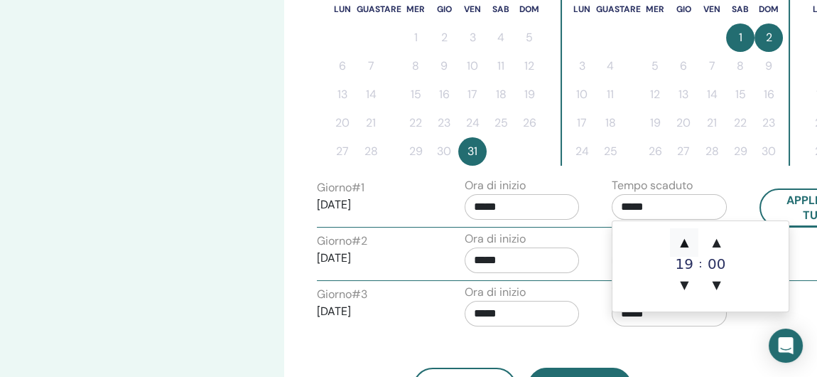
type input "*****"
click at [696, 207] on input "*****" at bounding box center [669, 207] width 115 height 26
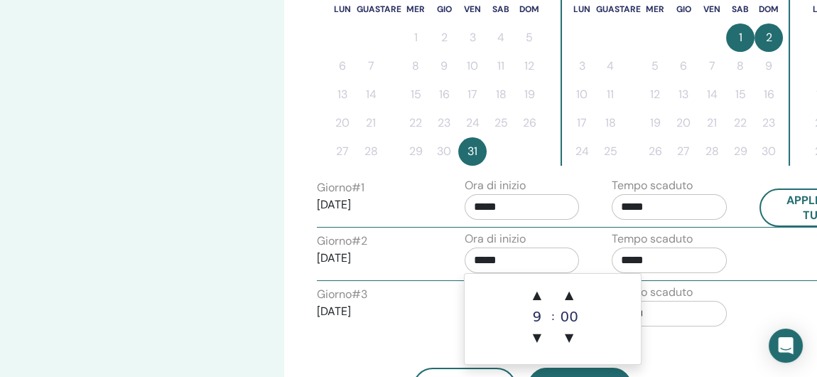
click at [550, 256] on input "*****" at bounding box center [522, 260] width 115 height 26
click at [686, 251] on input "*****" at bounding box center [669, 260] width 115 height 26
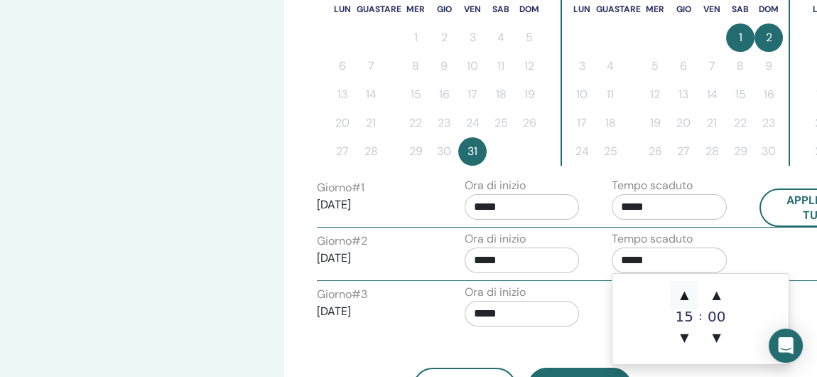
click at [688, 294] on span "▲" at bounding box center [684, 295] width 28 height 28
click at [719, 294] on span "▲" at bounding box center [717, 295] width 28 height 28
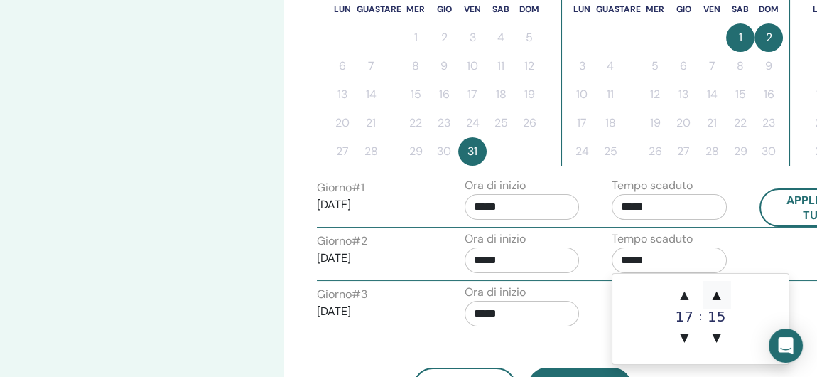
click at [719, 294] on span "▲" at bounding box center [717, 295] width 28 height 28
type input "*****"
click at [733, 260] on div "Tempo scaduto *****" at bounding box center [675, 255] width 148 height 50
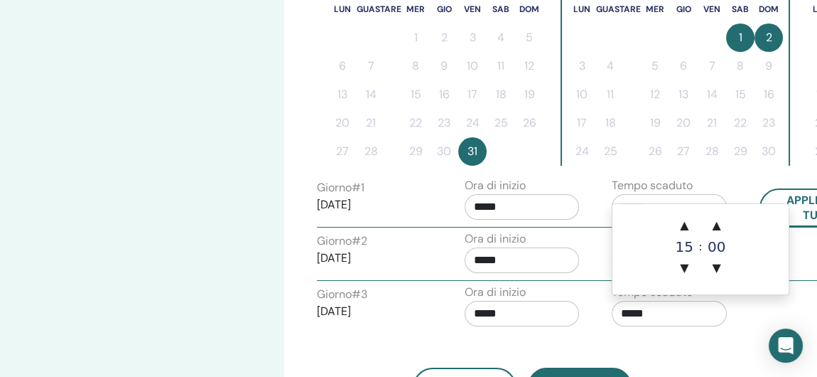
click at [669, 311] on input "*****" at bounding box center [669, 314] width 115 height 26
click at [684, 230] on span "▲" at bounding box center [684, 225] width 28 height 28
click at [720, 226] on span "▲" at bounding box center [717, 225] width 28 height 28
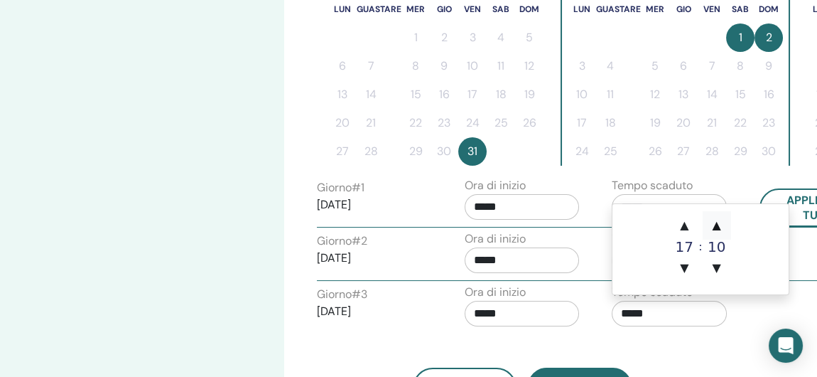
click at [720, 226] on span "▲" at bounding box center [717, 225] width 28 height 28
type input "*****"
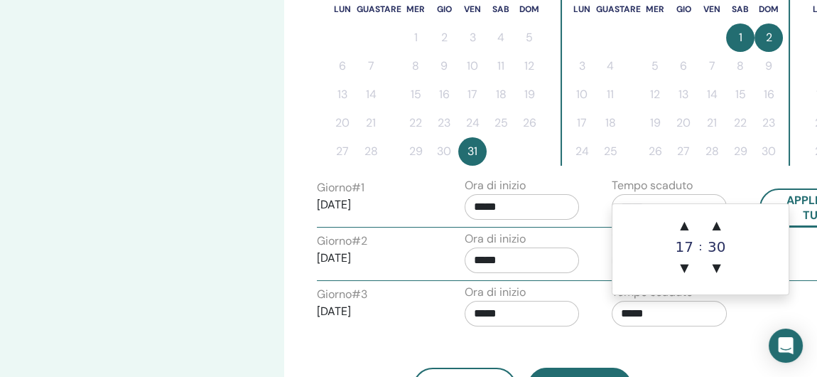
click at [721, 351] on div "Di ritorno Prossimo" at bounding box center [522, 370] width 432 height 74
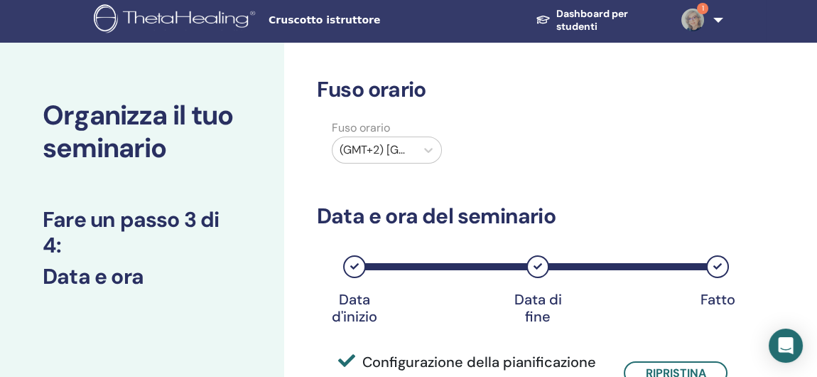
scroll to position [0, 0]
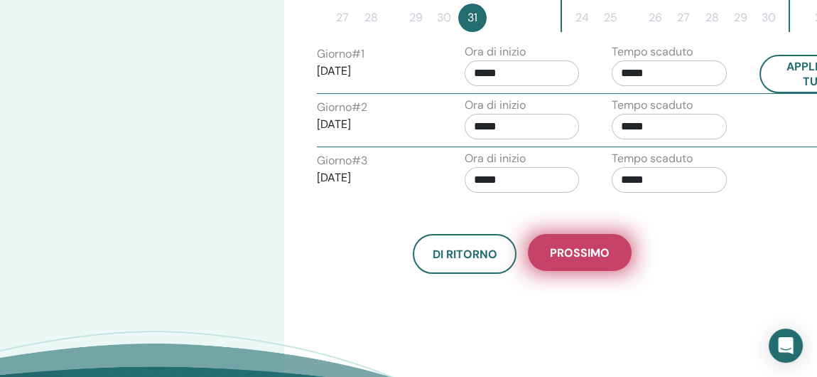
click at [568, 248] on span "Prossimo" at bounding box center [580, 252] width 60 height 15
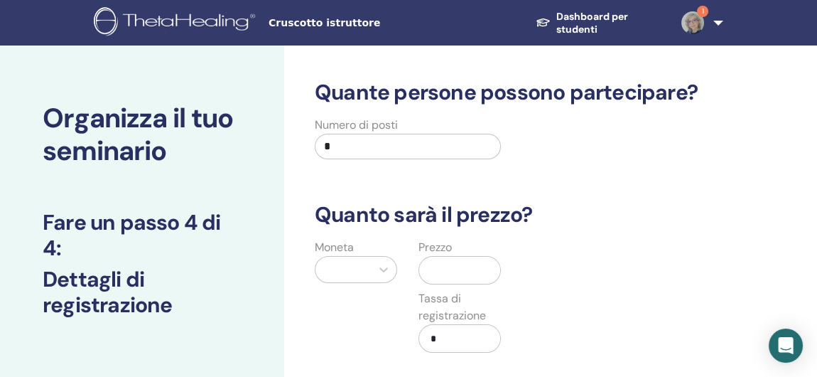
click at [358, 149] on input "*" at bounding box center [408, 147] width 186 height 26
type input "*"
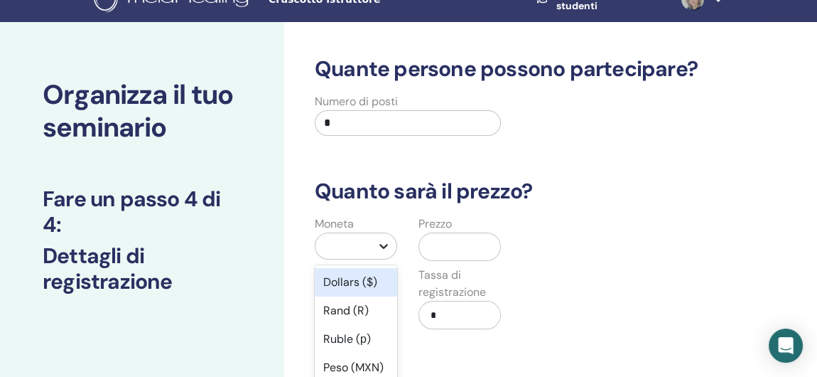
click at [384, 270] on div "Moneta option Dollars ($) focused, 1 of 45. 45 results available. Use Up and Do…" at bounding box center [356, 280] width 104 height 131
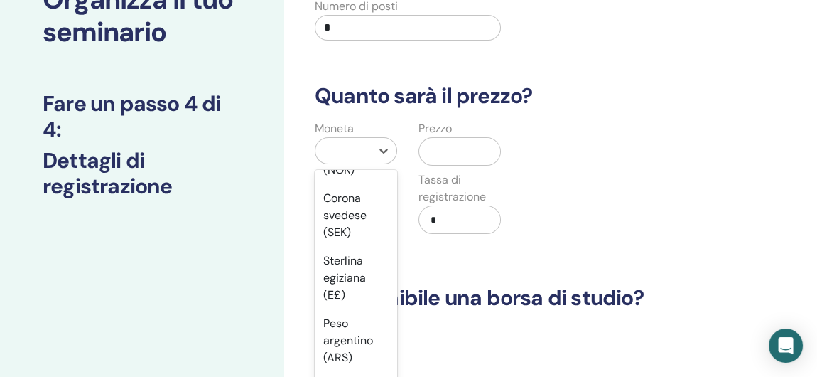
scroll to position [1793, 0]
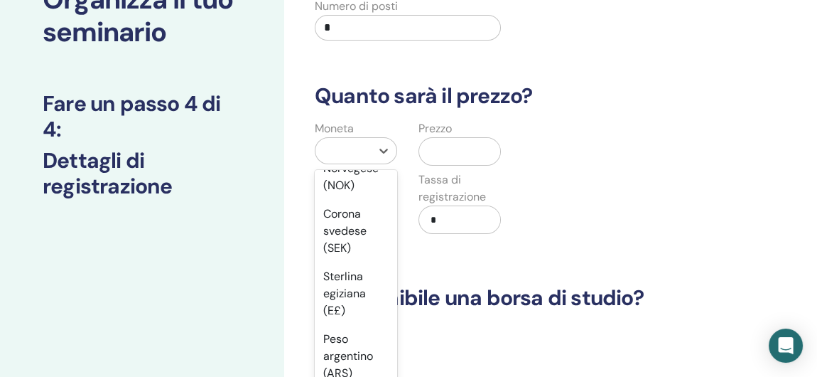
click at [353, 75] on div "Euro (€)" at bounding box center [356, 60] width 82 height 28
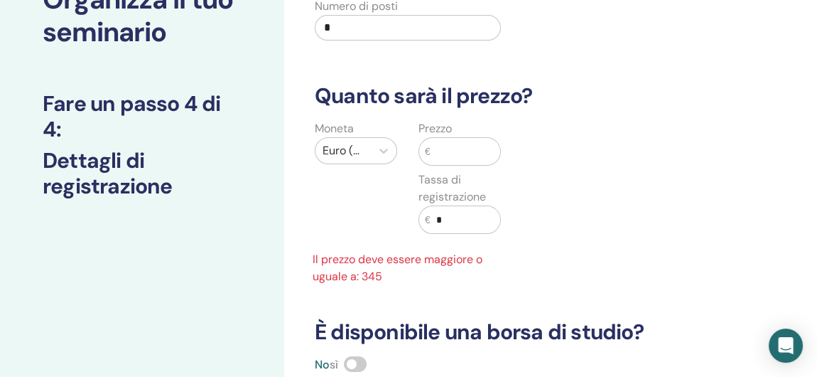
click at [460, 154] on input "text" at bounding box center [466, 151] width 70 height 27
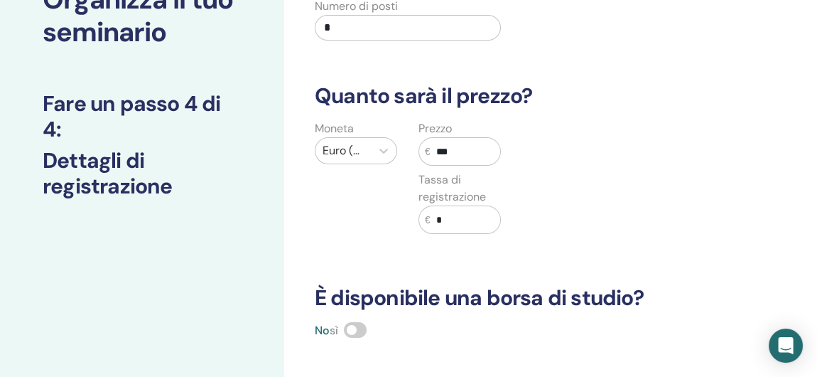
type input "***"
click at [591, 226] on div "Moneta Euro (€) Prezzo € *** Tassa di registrazione € *" at bounding box center [512, 185] width 432 height 131
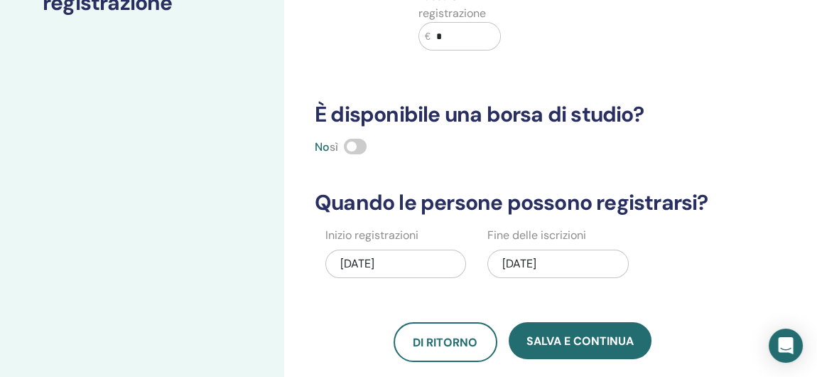
scroll to position [332, 0]
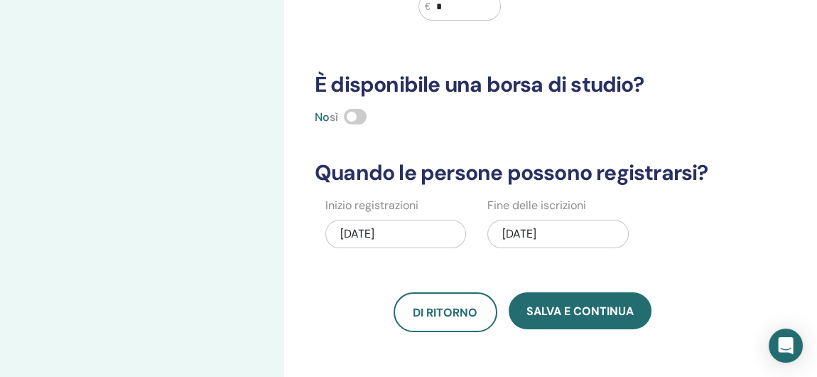
click at [538, 232] on div "11/02/2025" at bounding box center [558, 234] width 141 height 28
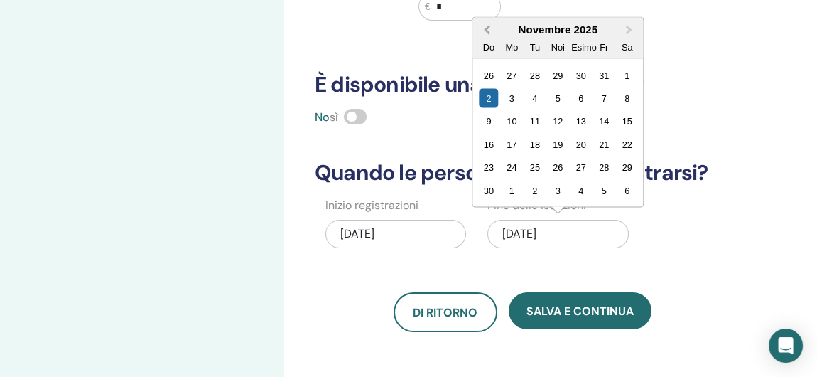
click at [488, 23] on span "Previous Month" at bounding box center [488, 29] width 0 height 15
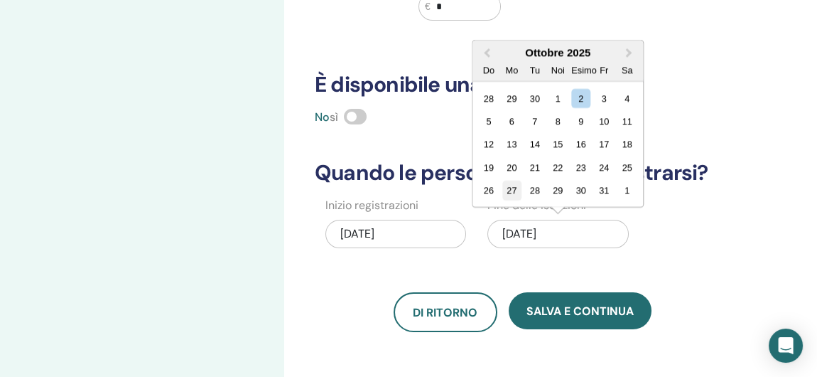
click at [511, 186] on div "27" at bounding box center [512, 190] width 19 height 19
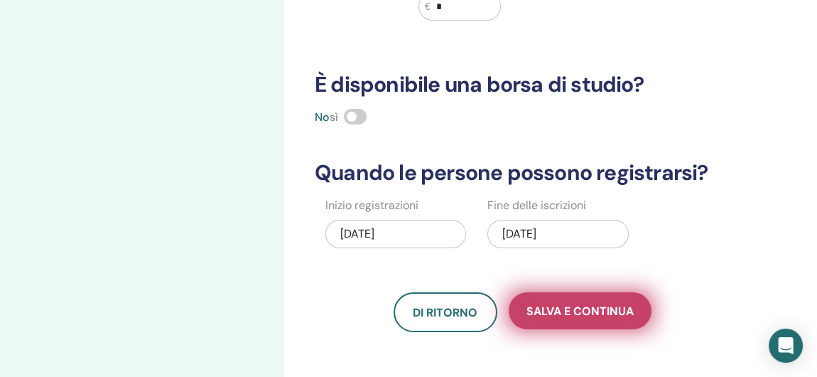
click at [586, 304] on span "Salva e continua" at bounding box center [580, 311] width 107 height 15
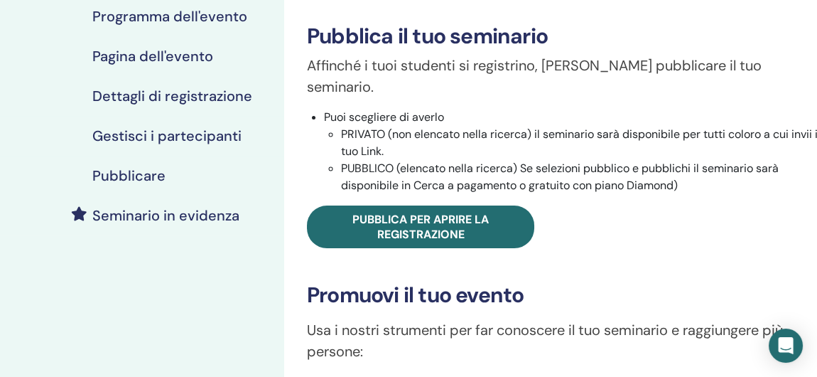
scroll to position [284, 0]
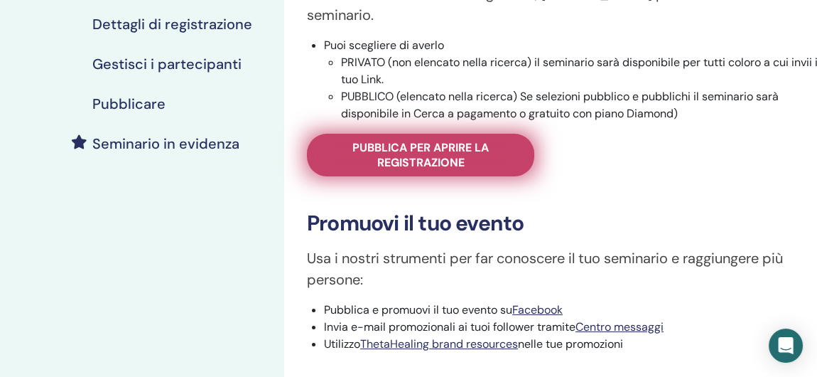
click at [422, 144] on span "Pubblica per aprire la registrazione" at bounding box center [421, 155] width 192 height 30
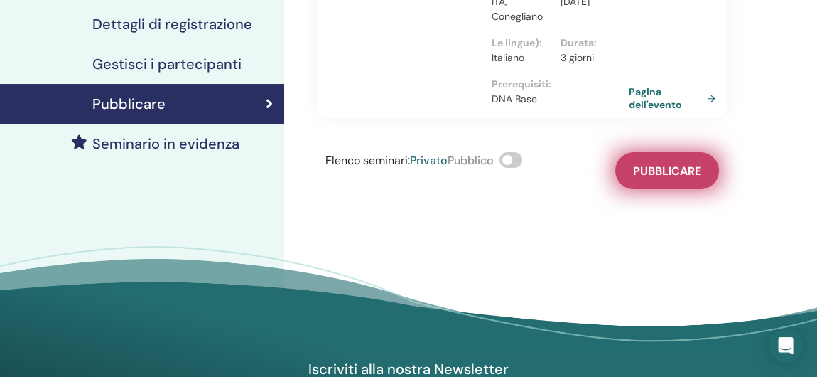
click at [678, 178] on button "Pubblicare" at bounding box center [668, 170] width 104 height 37
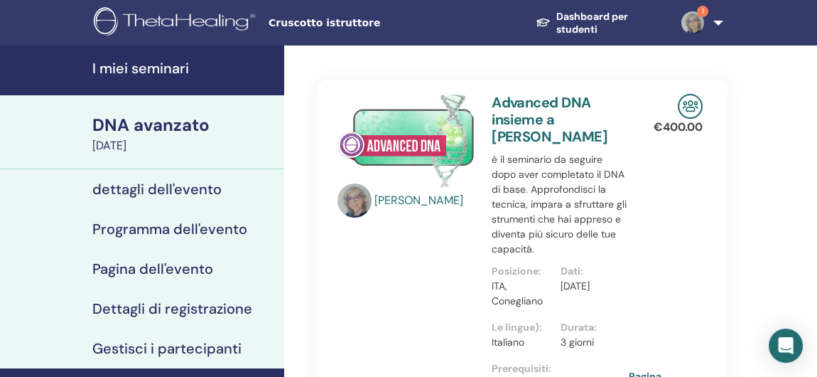
click at [158, 68] on h4 "I miei seminari" at bounding box center [183, 68] width 183 height 17
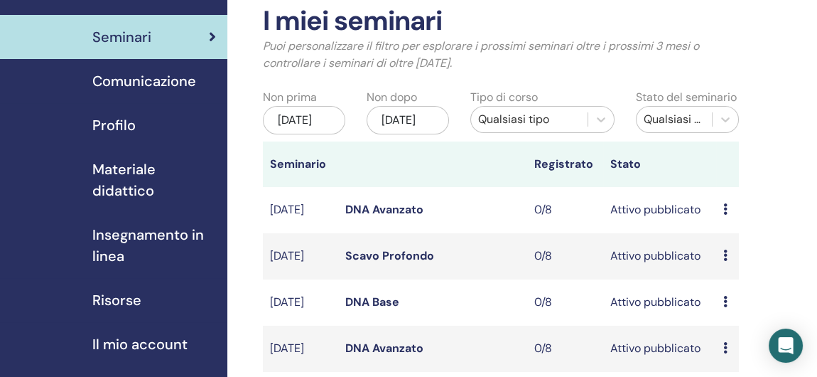
scroll to position [213, 0]
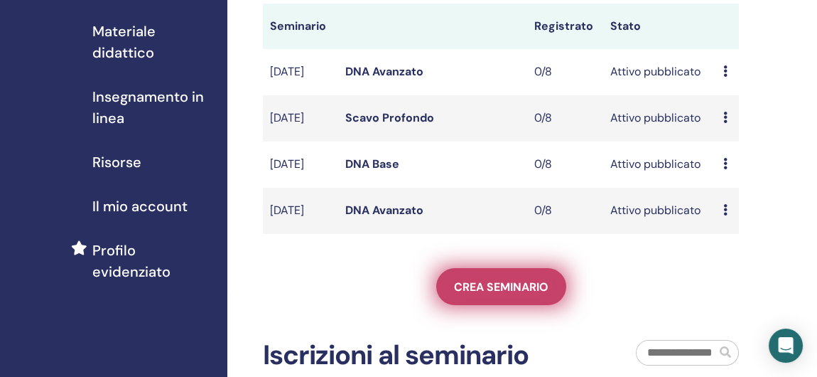
click at [499, 294] on span "Crea seminario" at bounding box center [501, 286] width 95 height 15
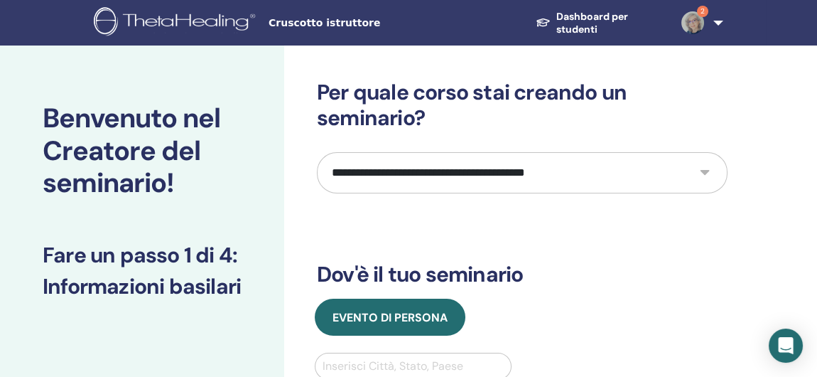
click at [710, 170] on select "**********" at bounding box center [522, 172] width 411 height 41
select select "**"
click at [317, 152] on select "**********" at bounding box center [522, 172] width 411 height 41
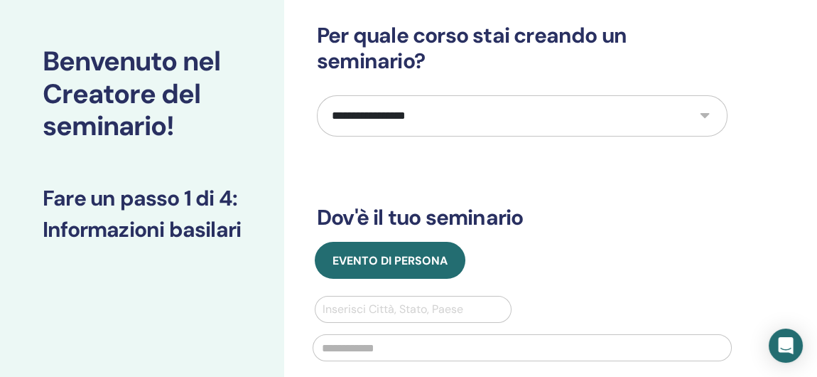
scroll to position [142, 0]
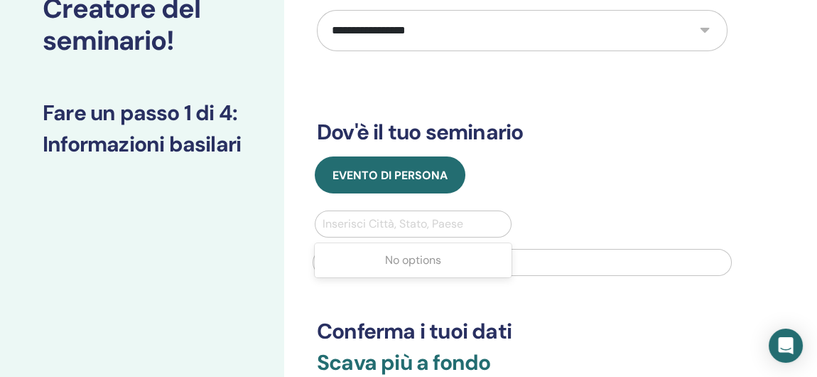
click at [412, 220] on div at bounding box center [413, 224] width 181 height 20
type input "**********"
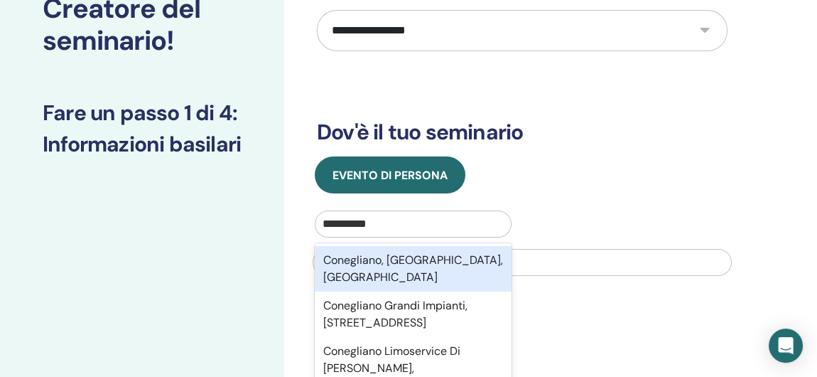
click at [417, 260] on div "Conegliano, Treviso, ITA" at bounding box center [413, 268] width 197 height 45
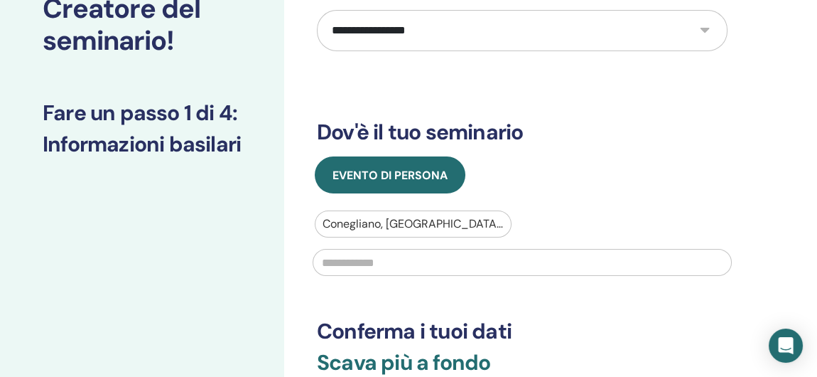
click at [414, 259] on input "text" at bounding box center [522, 262] width 419 height 27
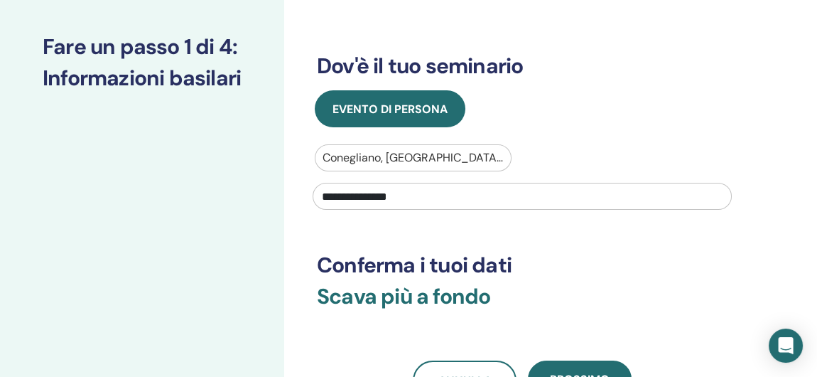
scroll to position [284, 0]
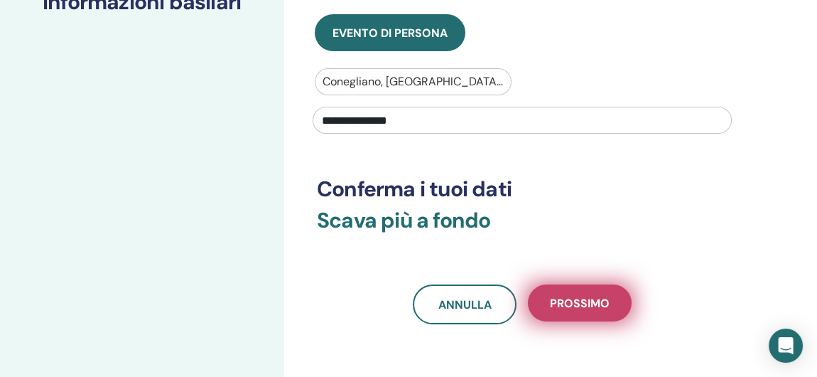
type input "**********"
click at [562, 299] on span "Prossimo" at bounding box center [580, 303] width 60 height 15
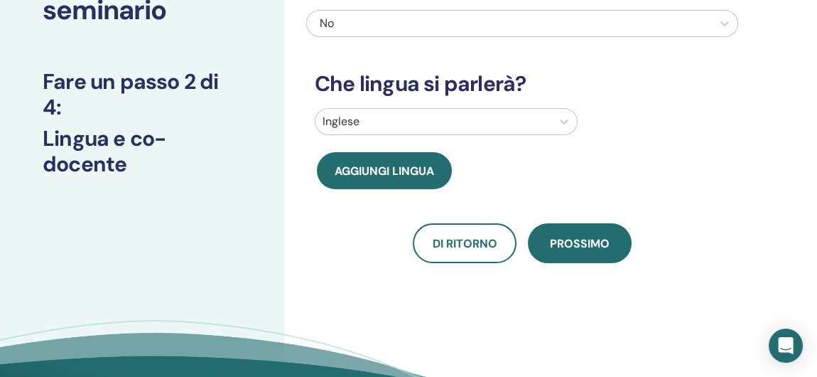
scroll to position [0, 0]
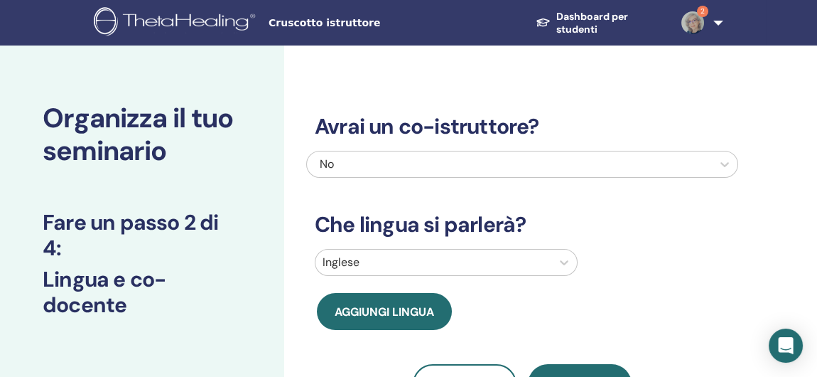
click at [505, 262] on div "Inglese" at bounding box center [522, 265] width 432 height 33
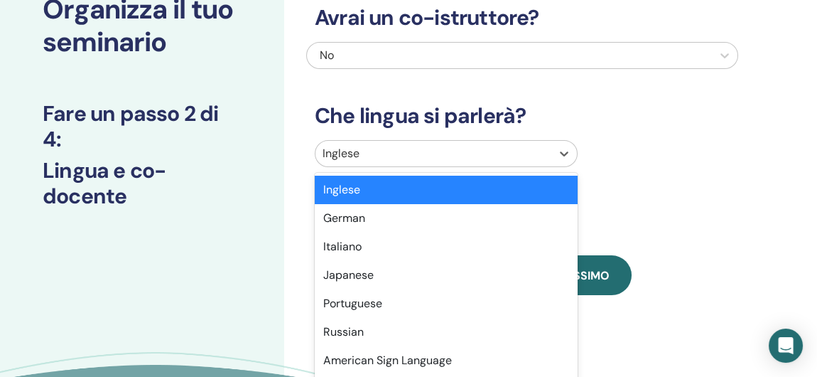
scroll to position [112, 0]
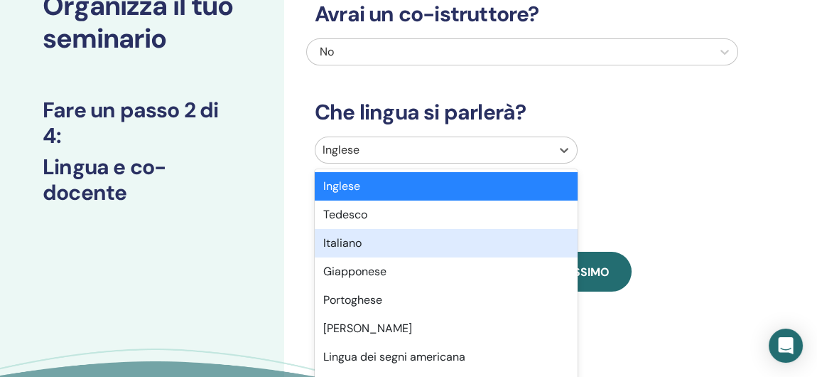
click at [454, 234] on div "Italiano" at bounding box center [446, 243] width 263 height 28
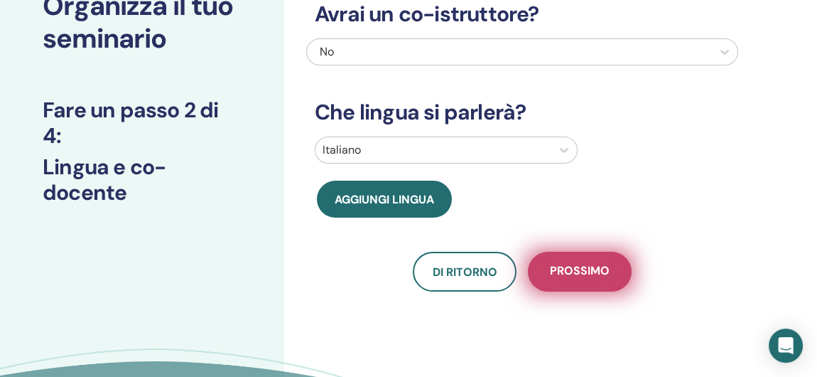
click at [562, 267] on span "Prossimo" at bounding box center [580, 272] width 60 height 18
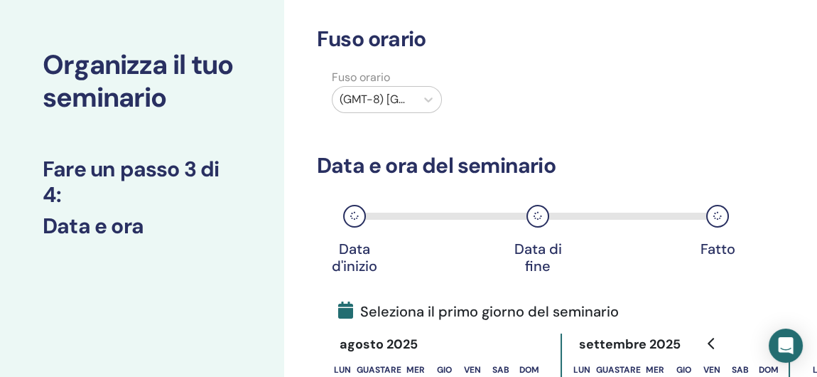
scroll to position [0, 0]
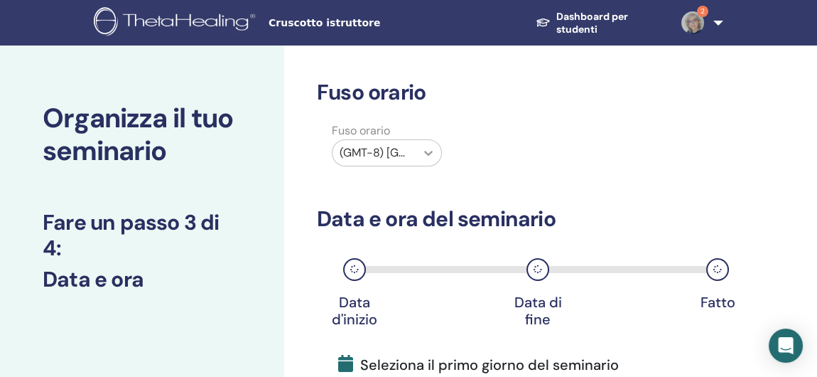
click at [429, 151] on icon at bounding box center [429, 153] width 14 height 14
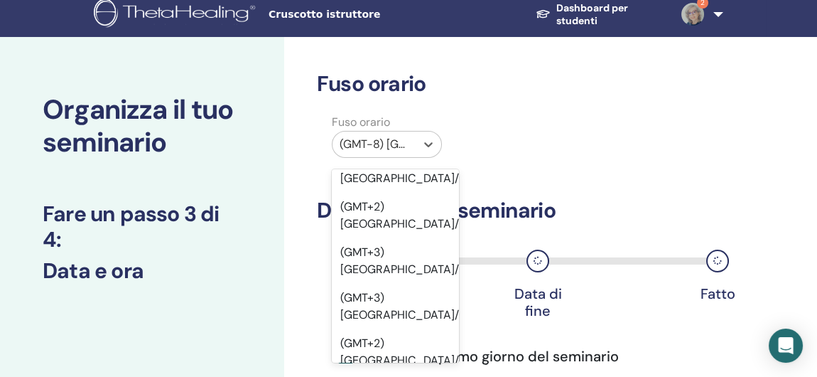
scroll to position [22370, 0]
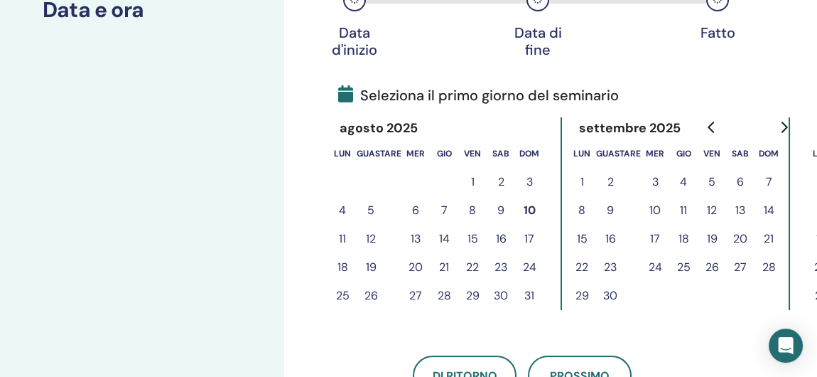
scroll to position [293, 0]
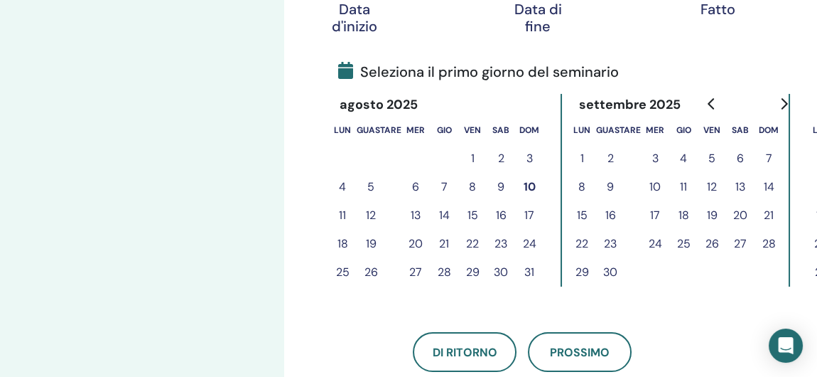
click at [780, 104] on icon "Vai al mese successivo" at bounding box center [783, 103] width 11 height 11
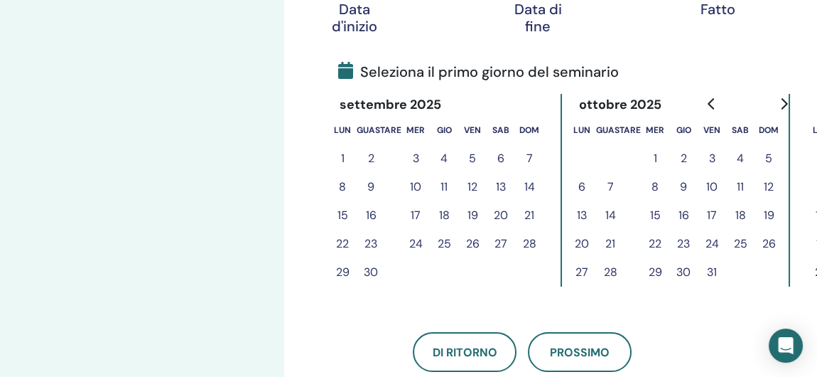
click at [780, 104] on icon "Vai al mese successivo" at bounding box center [783, 103] width 11 height 11
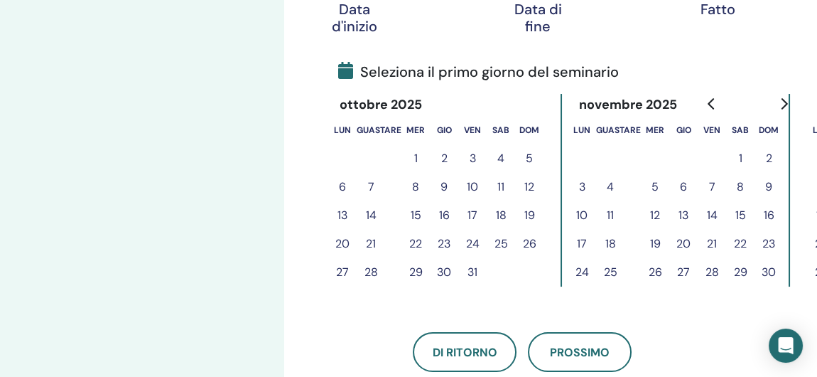
click at [780, 104] on icon "Vai al mese successivo" at bounding box center [783, 103] width 11 height 11
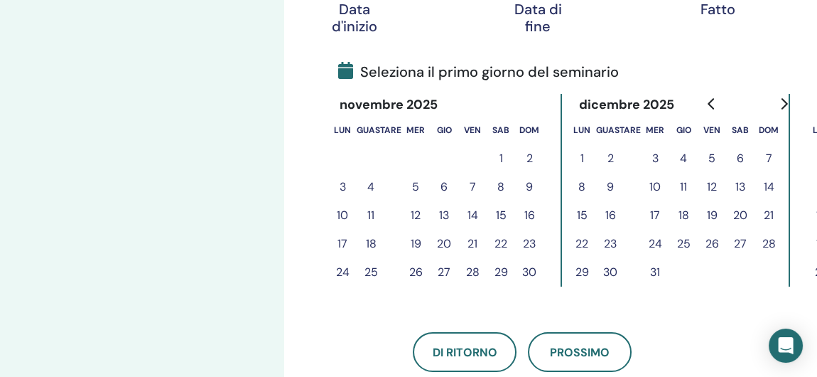
click at [741, 182] on button "13" at bounding box center [740, 187] width 28 height 28
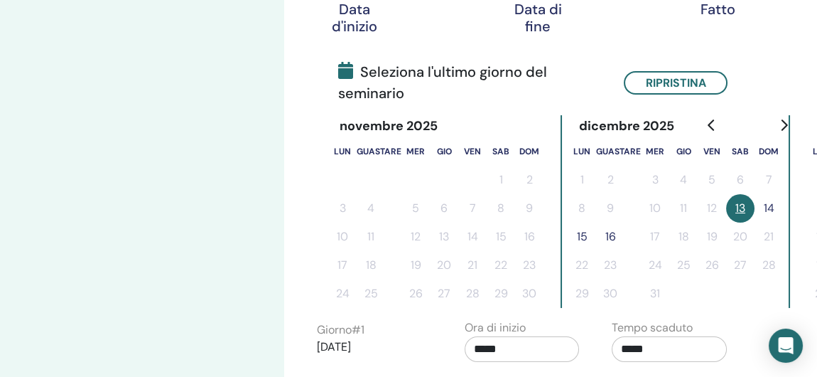
click at [772, 207] on button "14" at bounding box center [769, 208] width 28 height 28
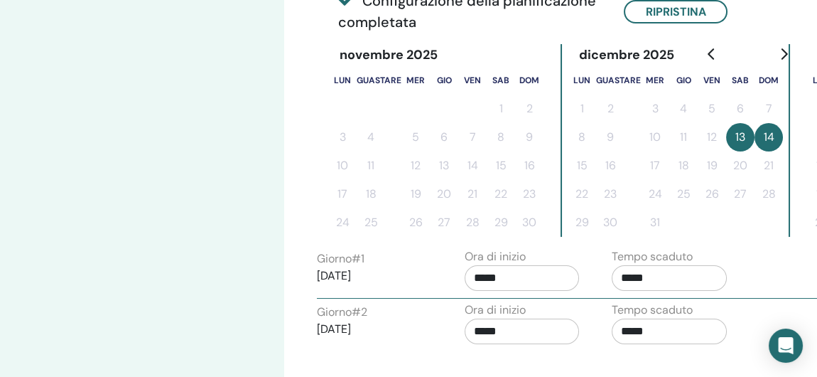
scroll to position [435, 0]
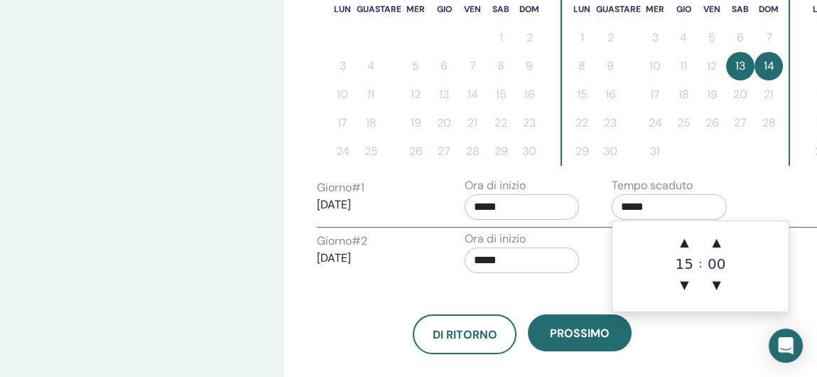
click at [682, 205] on input "*****" at bounding box center [669, 207] width 115 height 26
click at [688, 240] on span "▲" at bounding box center [684, 242] width 28 height 28
type input "*****"
click at [586, 242] on div "Ora di inizio *****" at bounding box center [528, 255] width 148 height 50
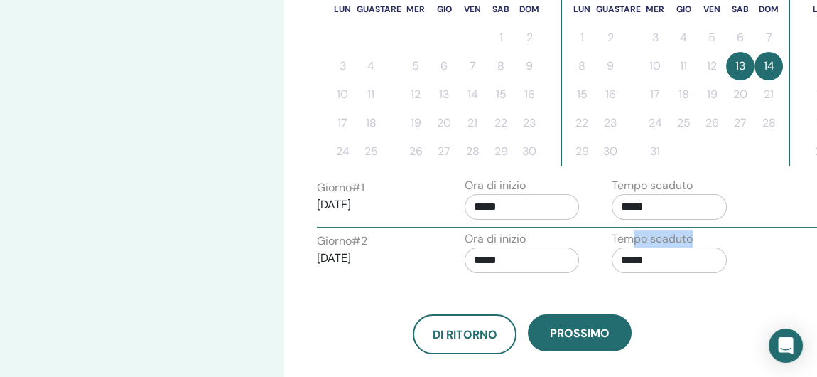
click at [630, 246] on div "Tempo scaduto *****" at bounding box center [669, 255] width 115 height 50
click at [642, 270] on input "*****" at bounding box center [669, 260] width 115 height 26
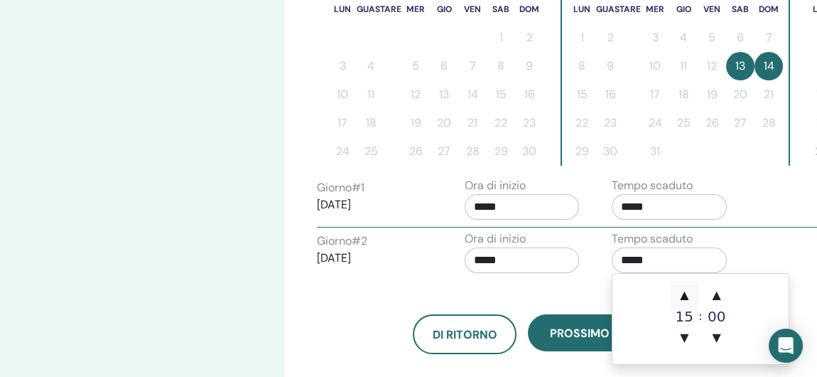
click at [688, 289] on span "▲" at bounding box center [684, 295] width 28 height 28
click at [688, 290] on span "▲" at bounding box center [684, 295] width 28 height 28
type input "*****"
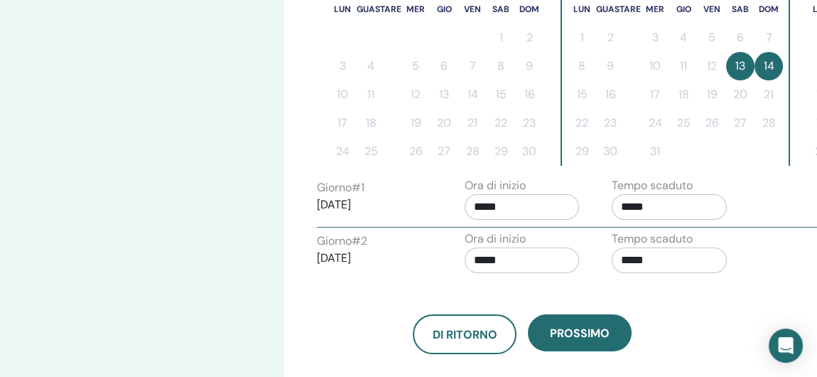
click at [581, 281] on div "Di ritorno Prossimo" at bounding box center [522, 317] width 432 height 74
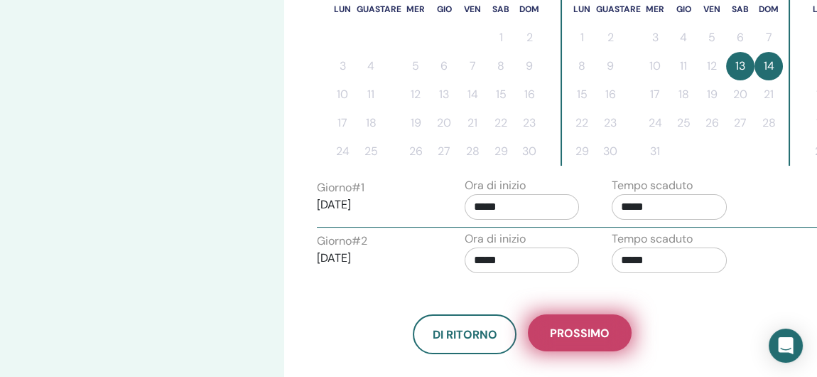
click at [584, 329] on span "Prossimo" at bounding box center [580, 333] width 60 height 15
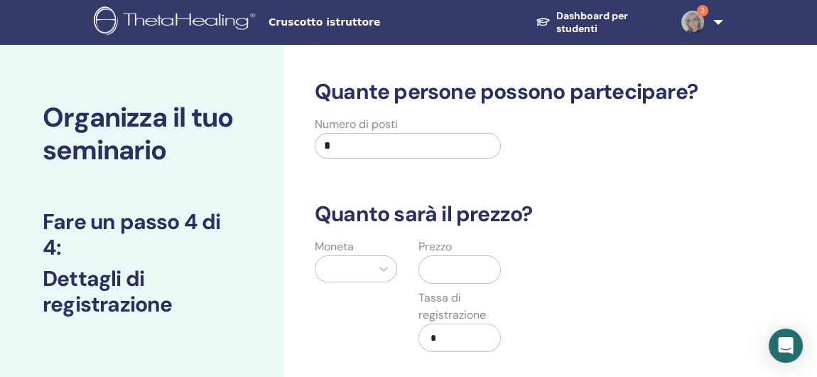
scroll to position [0, 0]
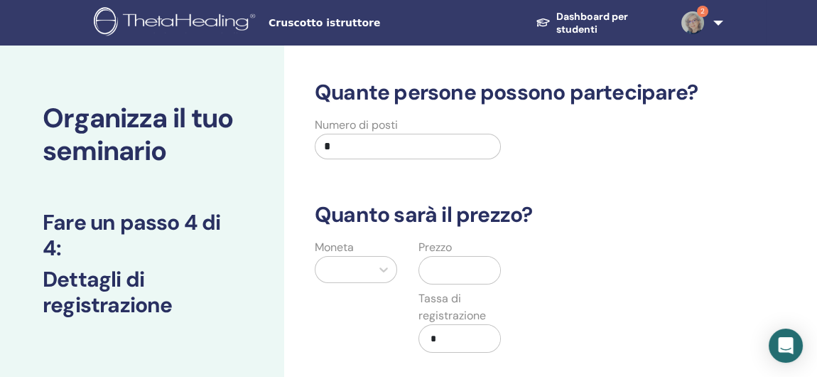
click at [335, 146] on input "*" at bounding box center [408, 147] width 186 height 26
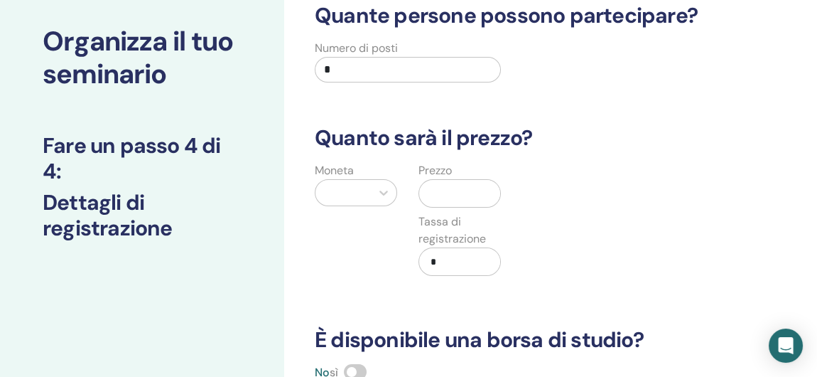
scroll to position [142, 0]
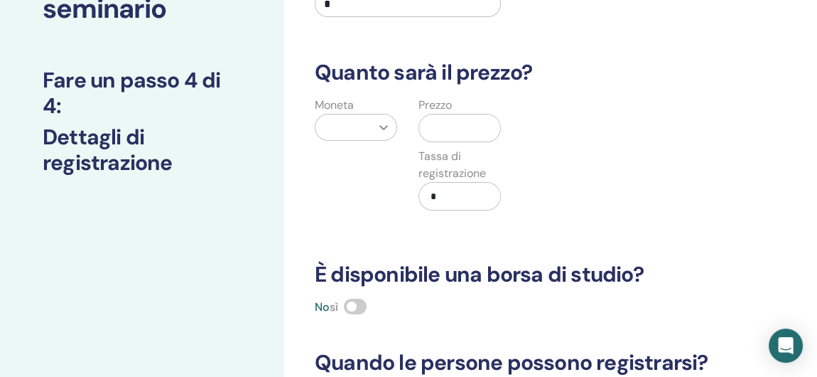
type input "*"
click at [389, 129] on icon at bounding box center [384, 127] width 14 height 14
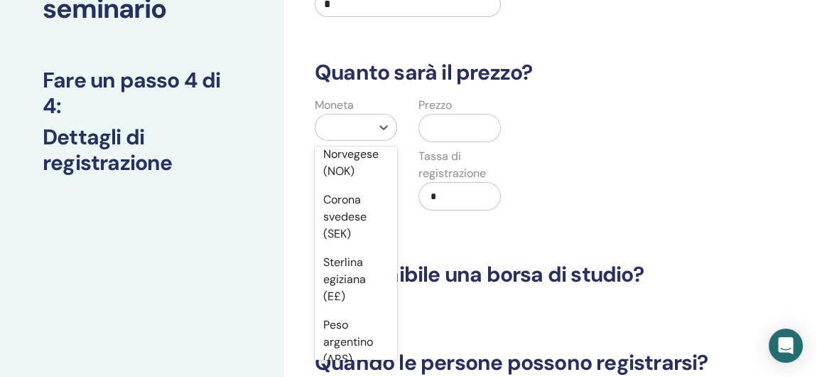
scroll to position [1764, 0]
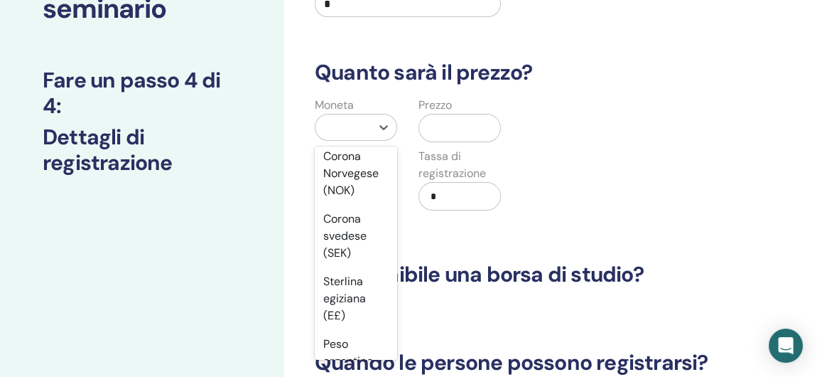
click at [358, 80] on div "Euro (€)" at bounding box center [356, 65] width 82 height 28
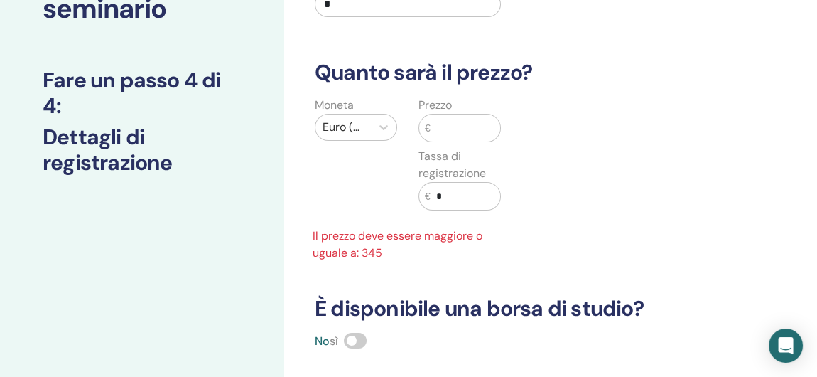
click at [458, 130] on input "text" at bounding box center [466, 127] width 70 height 27
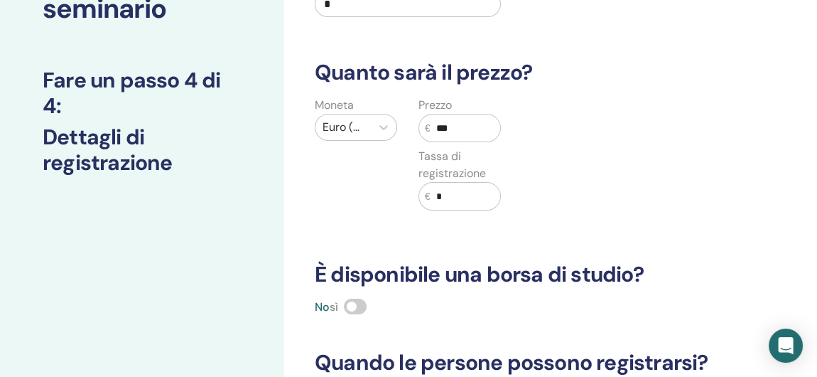
type input "***"
click at [617, 160] on div "Moneta Euro (€) Prezzo € *** Tassa di registrazione € *" at bounding box center [512, 162] width 432 height 131
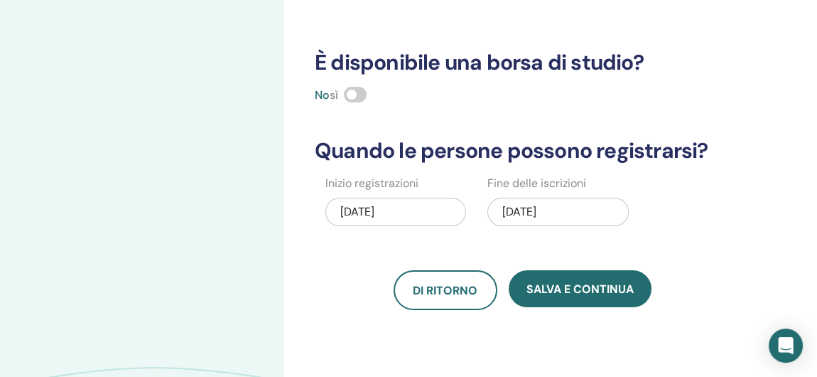
scroll to position [355, 0]
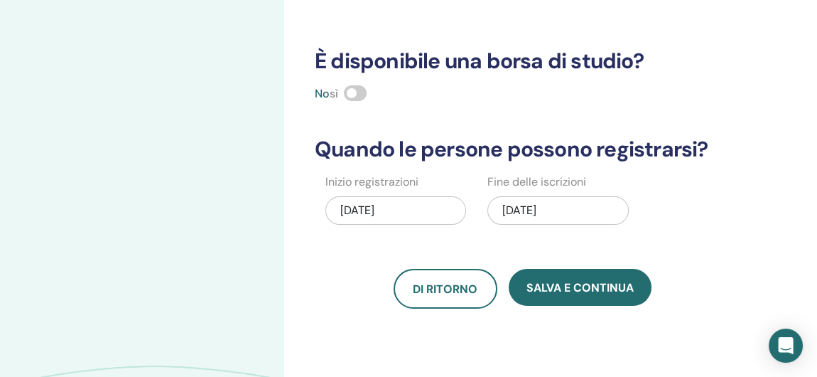
click at [537, 210] on div "12/14/2025" at bounding box center [558, 210] width 141 height 28
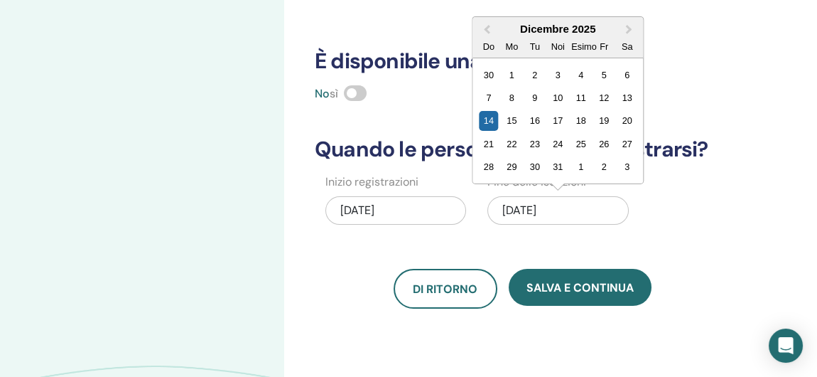
click at [488, 95] on div "7" at bounding box center [489, 97] width 19 height 19
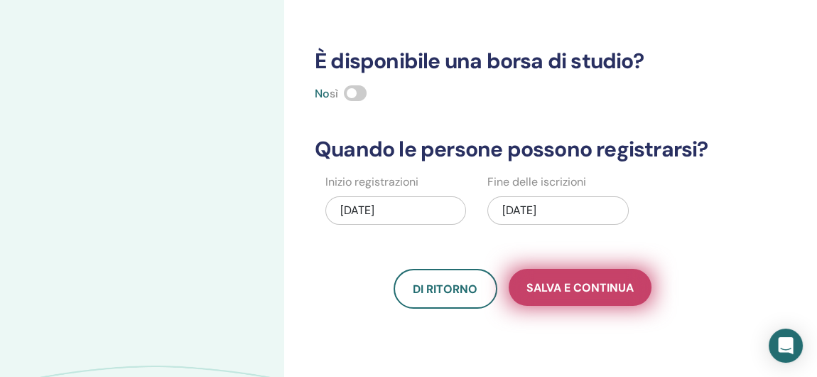
click at [570, 280] on span "Salva e continua" at bounding box center [580, 287] width 107 height 15
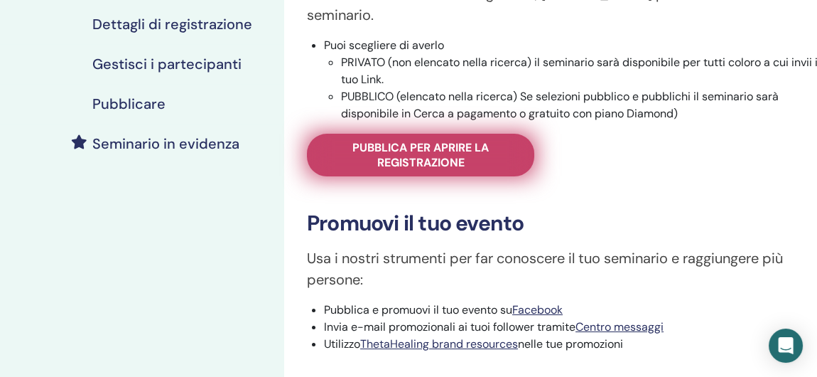
scroll to position [355, 0]
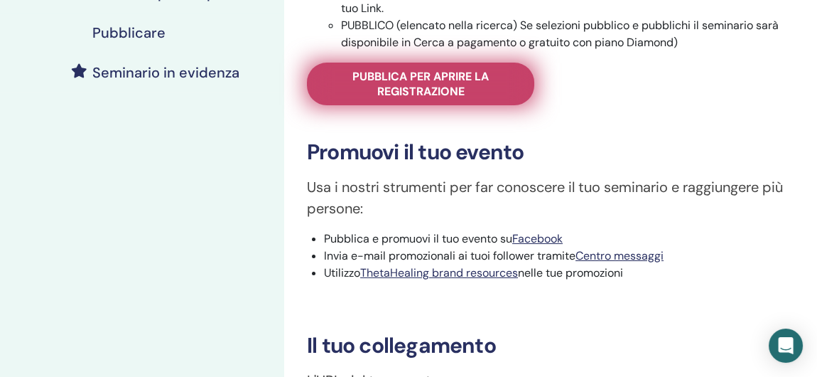
click at [445, 73] on span "Pubblica per aprire la registrazione" at bounding box center [421, 84] width 192 height 30
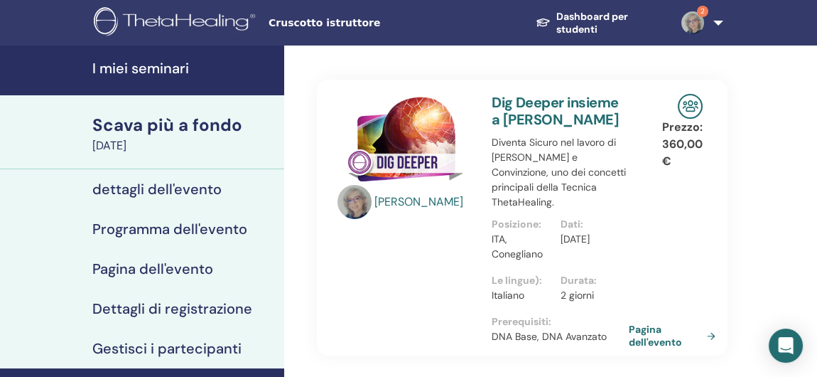
scroll to position [284, 0]
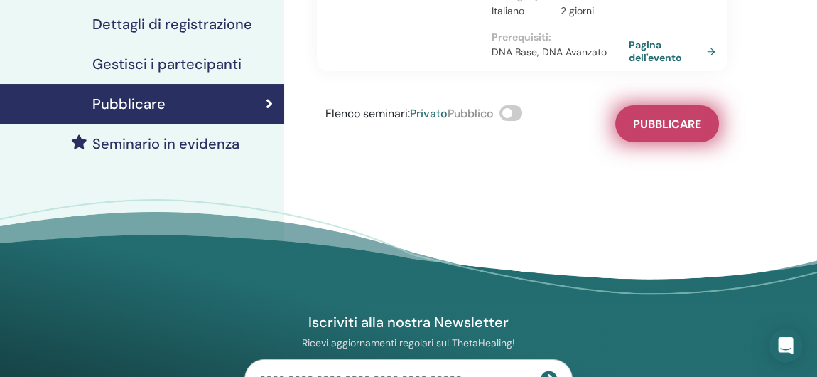
click at [678, 117] on span "Pubblicare" at bounding box center [667, 124] width 68 height 15
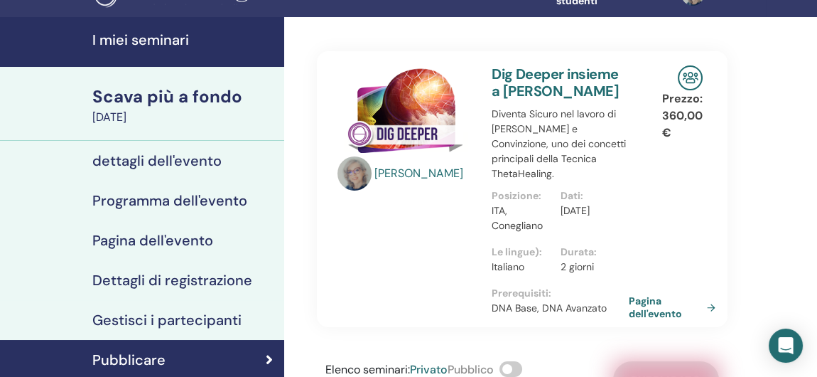
scroll to position [0, 0]
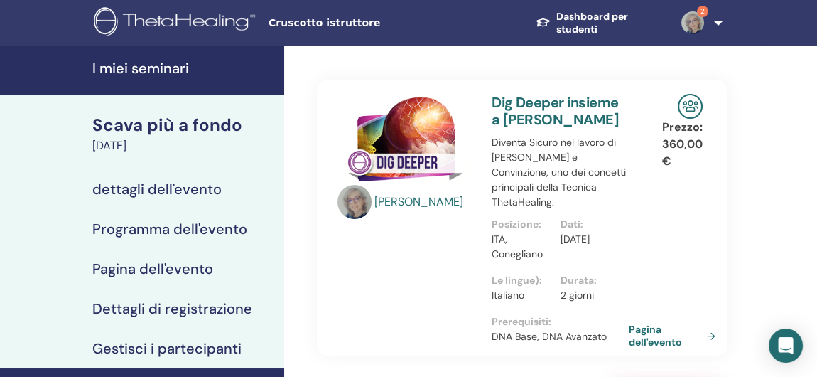
click at [140, 68] on h4 "I miei seminari" at bounding box center [183, 68] width 183 height 17
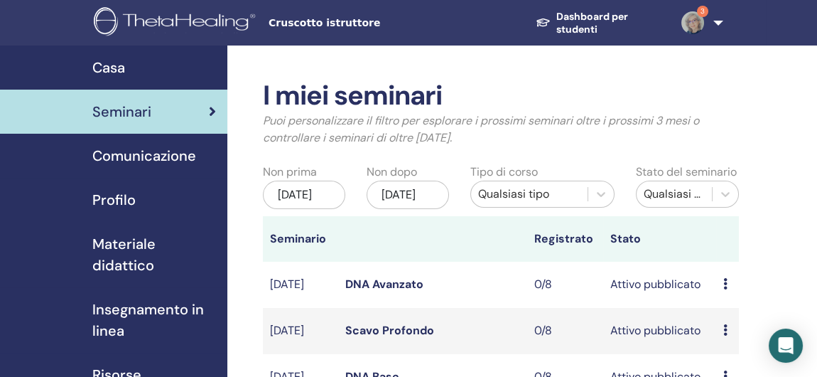
click at [721, 18] on link "3" at bounding box center [696, 22] width 53 height 45
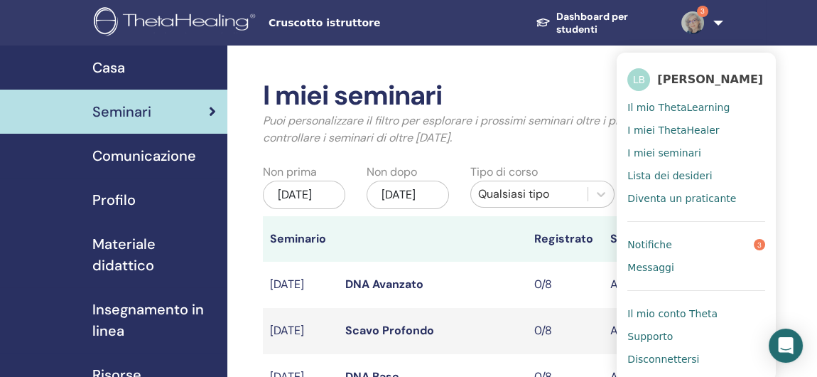
click at [650, 242] on span "Notifiche" at bounding box center [650, 244] width 44 height 13
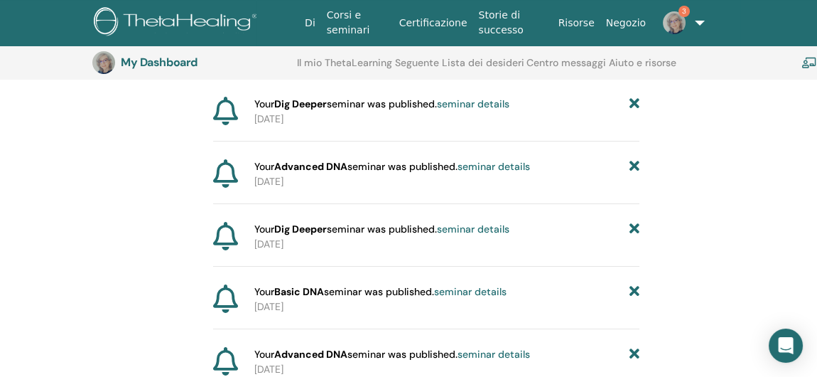
scroll to position [176, 0]
click at [696, 21] on link "3" at bounding box center [675, 22] width 46 height 45
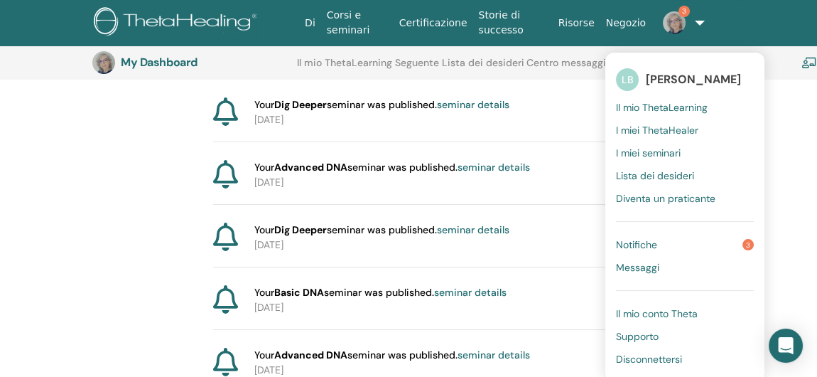
click at [696, 21] on link "3" at bounding box center [675, 22] width 46 height 45
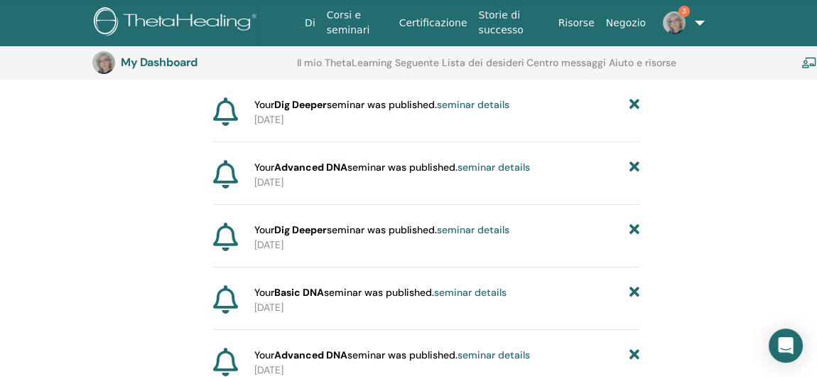
click at [358, 25] on link "Corsi e seminari" at bounding box center [357, 22] width 73 height 41
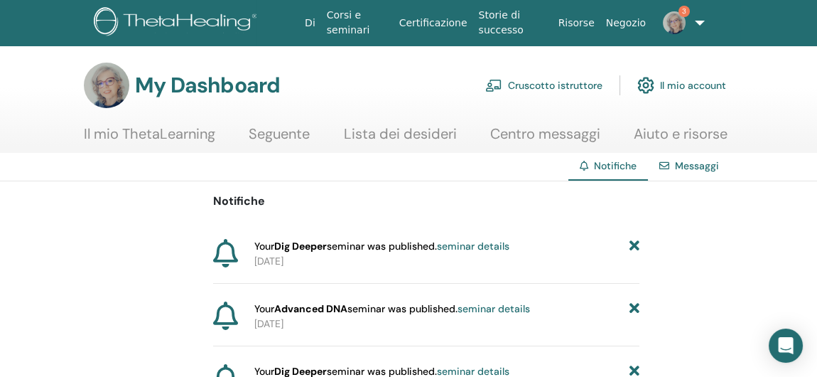
click at [565, 82] on link "Cruscotto istruttore" at bounding box center [543, 85] width 117 height 31
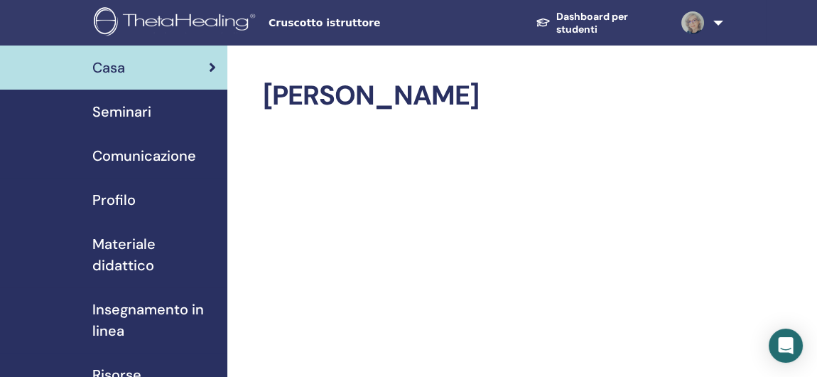
click at [122, 109] on span "Seminari" at bounding box center [121, 111] width 59 height 21
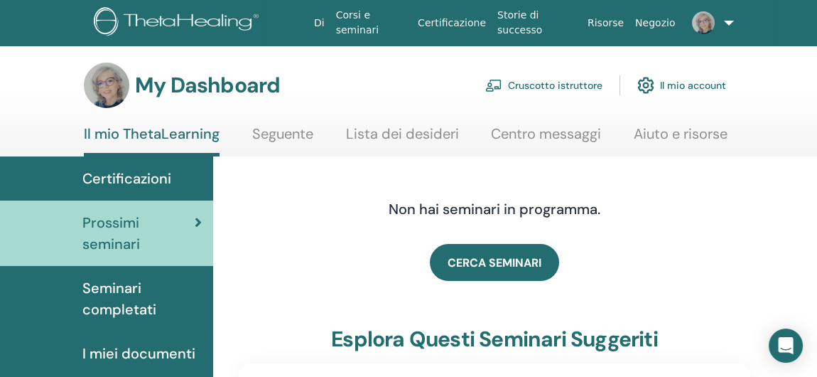
click at [568, 80] on link "Cruscotto istruttore" at bounding box center [543, 85] width 117 height 31
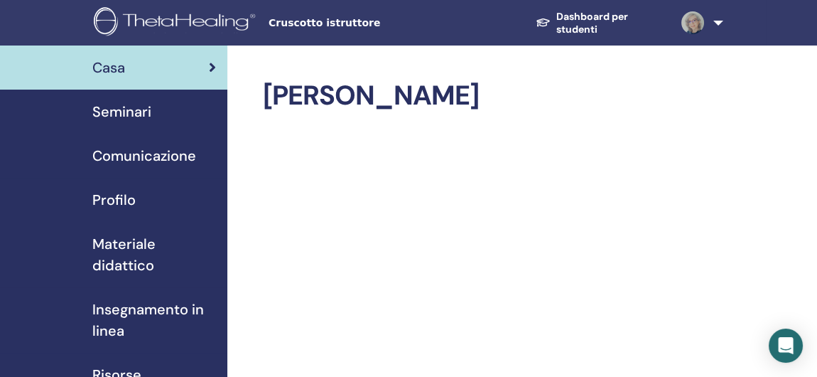
click at [137, 112] on span "Seminari" at bounding box center [121, 111] width 59 height 21
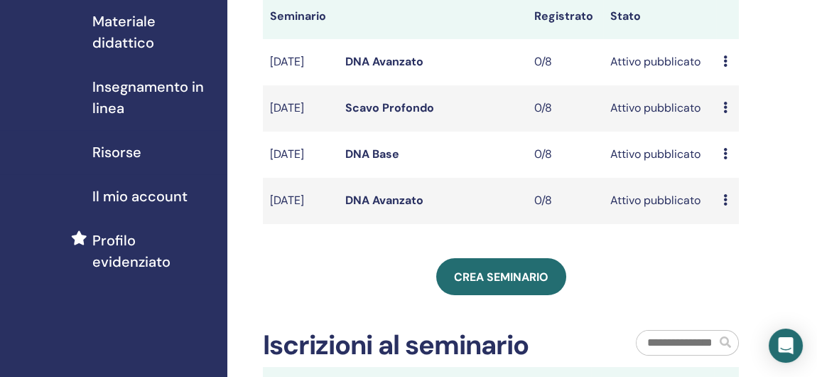
scroll to position [71, 0]
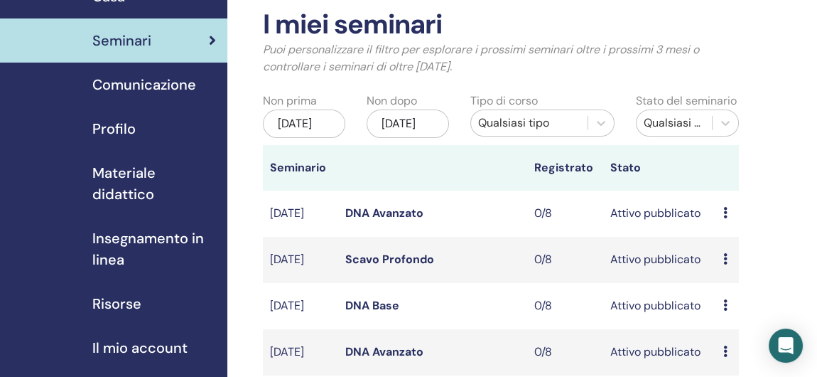
click at [408, 120] on div "nov/10, 2025" at bounding box center [408, 123] width 82 height 28
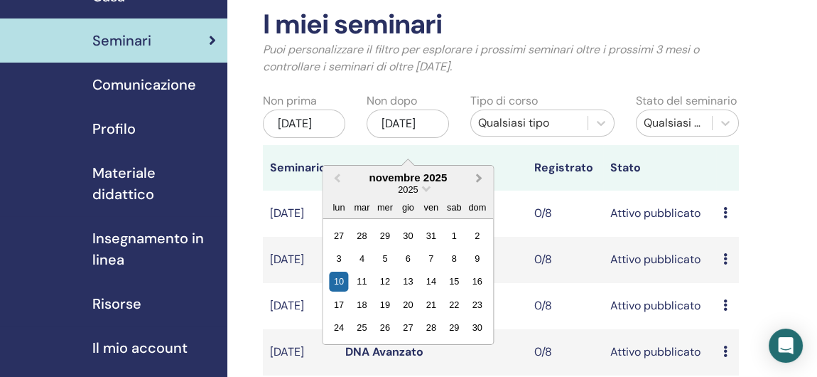
click at [479, 175] on span "Next Month" at bounding box center [479, 177] width 0 height 15
drag, startPoint x: 335, startPoint y: 177, endPoint x: 348, endPoint y: 188, distance: 16.7
click at [337, 178] on span "Previous Month" at bounding box center [337, 177] width 0 height 15
click at [382, 324] on div "31" at bounding box center [384, 327] width 19 height 19
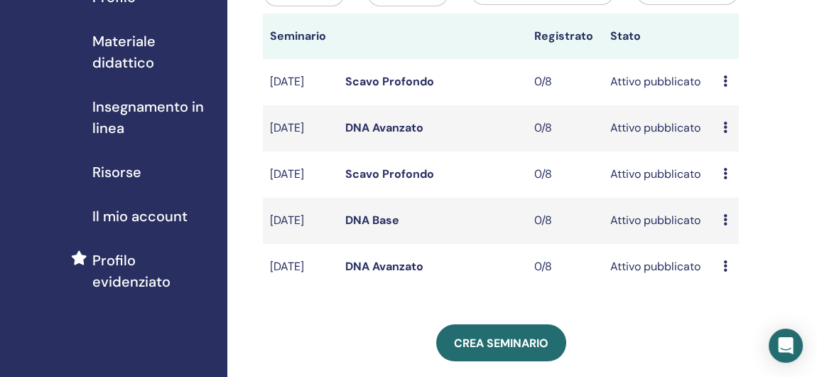
scroll to position [0, 0]
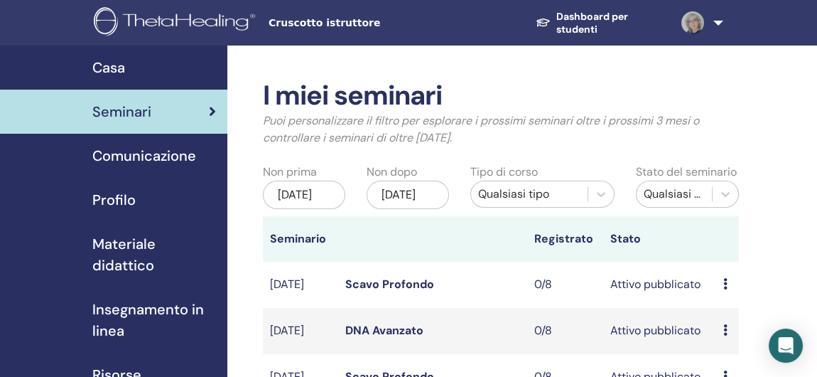
click at [119, 199] on span "Profilo" at bounding box center [113, 199] width 43 height 21
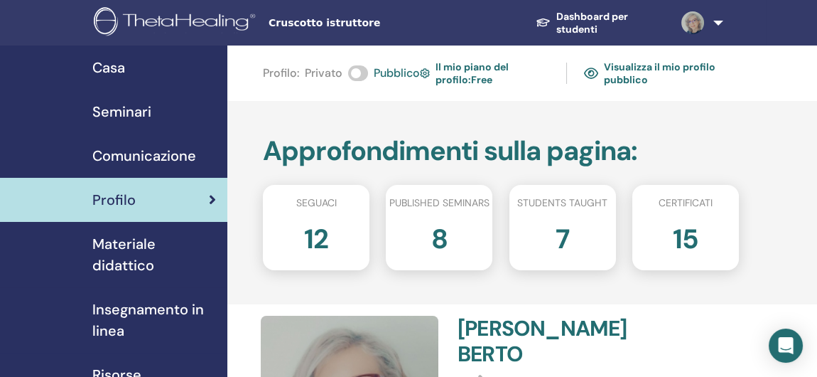
click at [319, 230] on h2 "12" at bounding box center [316, 236] width 24 height 40
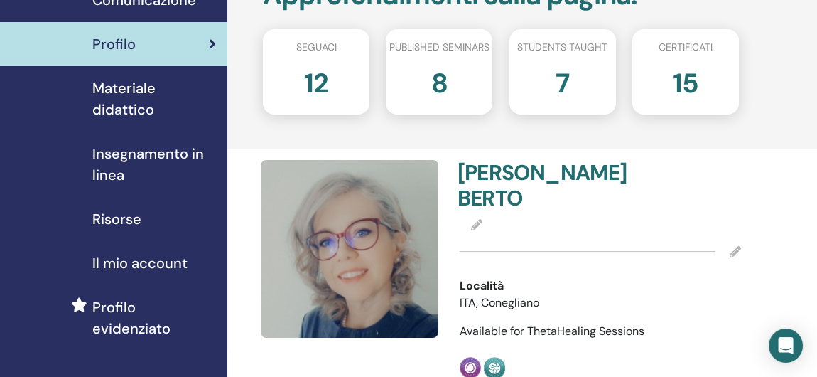
scroll to position [142, 0]
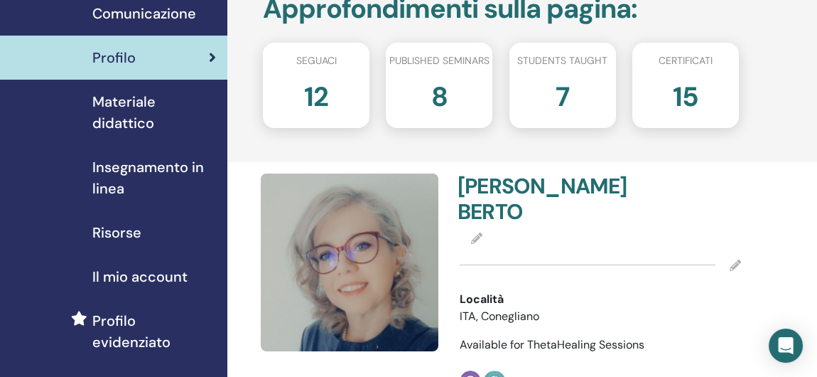
click at [149, 163] on span "Insegnamento in linea" at bounding box center [154, 177] width 124 height 43
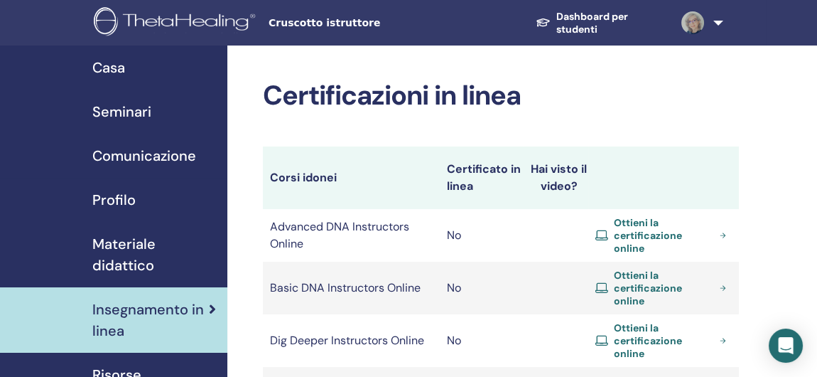
scroll to position [71, 0]
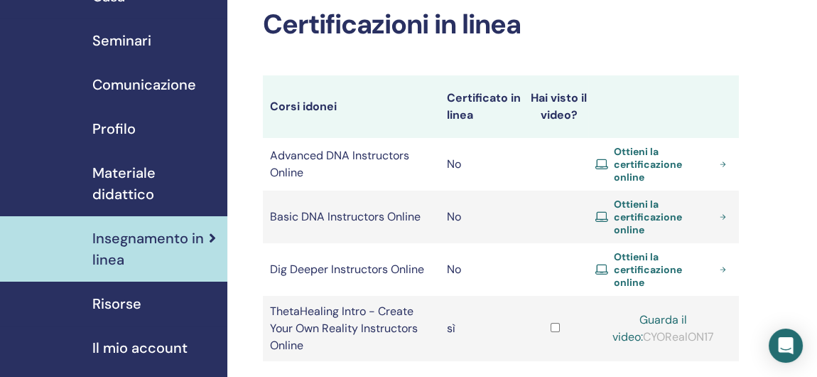
click at [380, 296] on td "ThetaHealing Intro - Create Your Own Reality Instructors Online" at bounding box center [351, 328] width 177 height 65
click at [658, 312] on link "Guarda il video:" at bounding box center [650, 328] width 75 height 32
click at [657, 312] on link "Guarda il video:" at bounding box center [650, 328] width 75 height 32
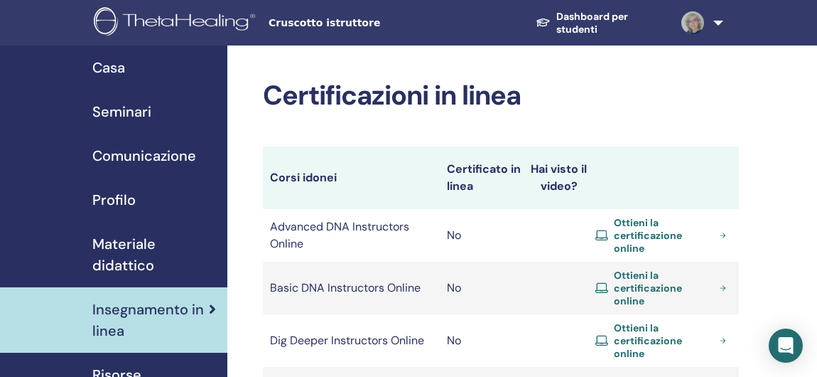
scroll to position [68, 0]
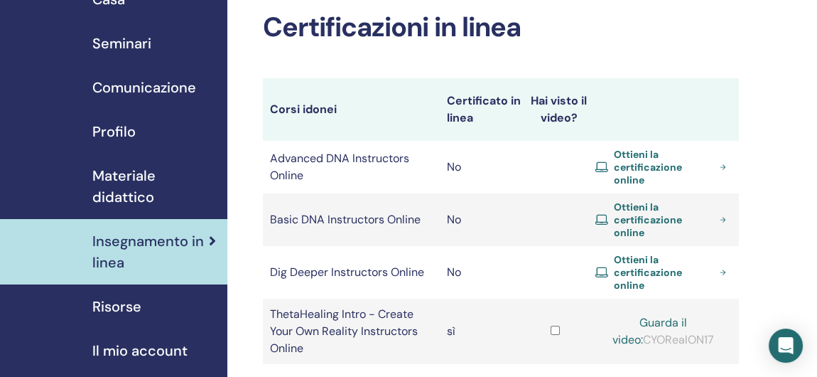
drag, startPoint x: 631, startPoint y: 306, endPoint x: 700, endPoint y: 311, distance: 69.1
click at [700, 314] on div "Guarda il video: CYORealON17" at bounding box center [664, 331] width 136 height 34
copy div "CYORealON17"
click at [641, 315] on link "Guarda il video:" at bounding box center [650, 331] width 75 height 32
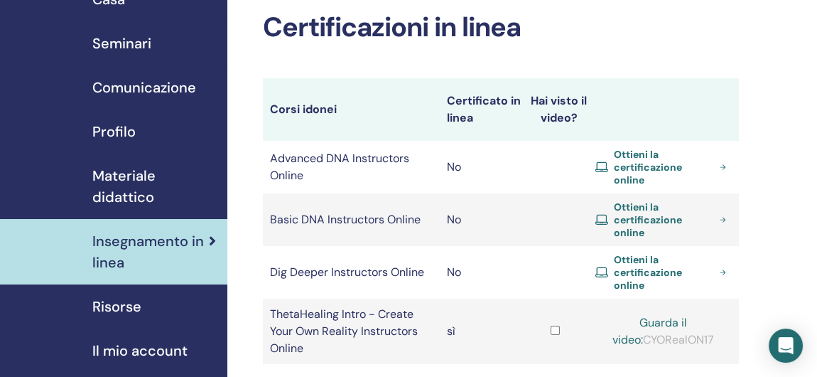
drag, startPoint x: 641, startPoint y: 288, endPoint x: 606, endPoint y: 296, distance: 36.4
click at [606, 314] on div "Guarda il video: CYORealON17" at bounding box center [664, 331] width 136 height 34
click at [634, 315] on link "Guarda il video:" at bounding box center [650, 331] width 75 height 32
